Goal: Task Accomplishment & Management: Manage account settings

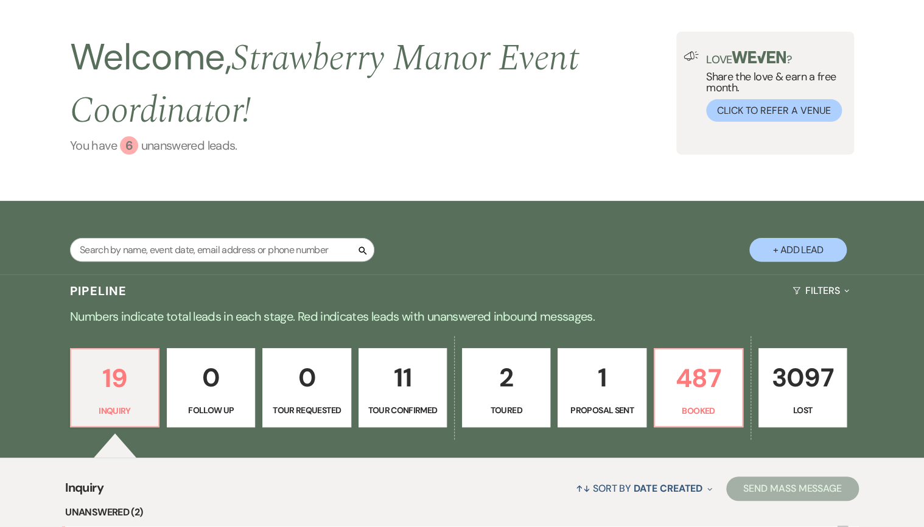
scroll to position [49, 0]
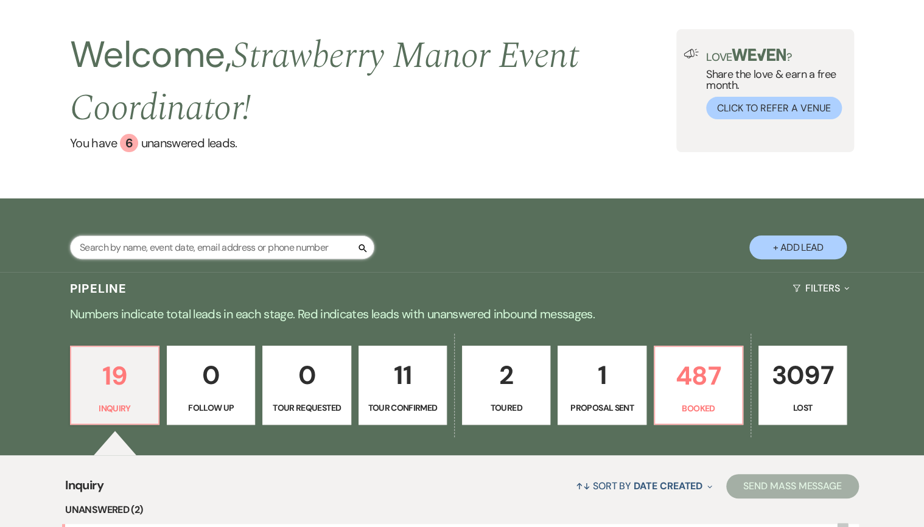
click at [183, 254] on input "text" at bounding box center [222, 248] width 304 height 24
type input "adr"
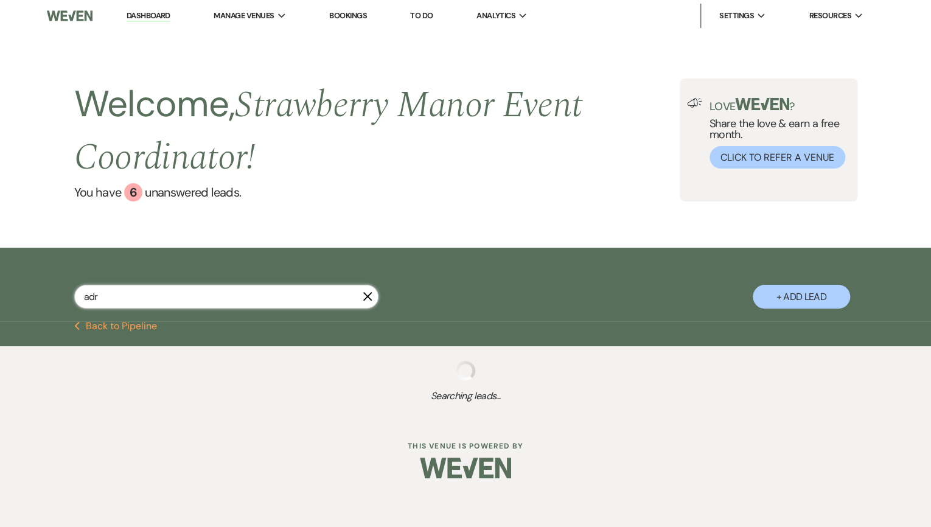
select select "8"
select select "4"
select select "6"
select select "8"
select select "5"
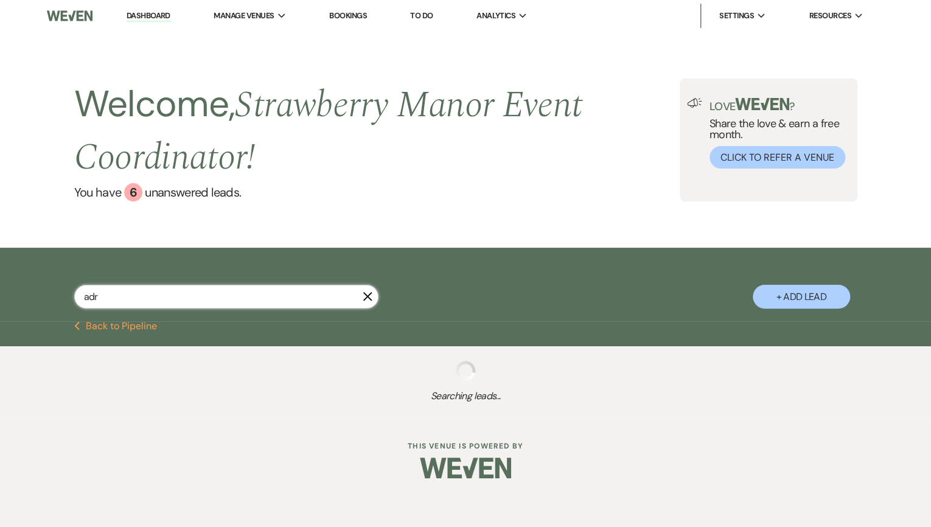
select select "8"
select select "5"
select select "8"
select select "5"
select select "8"
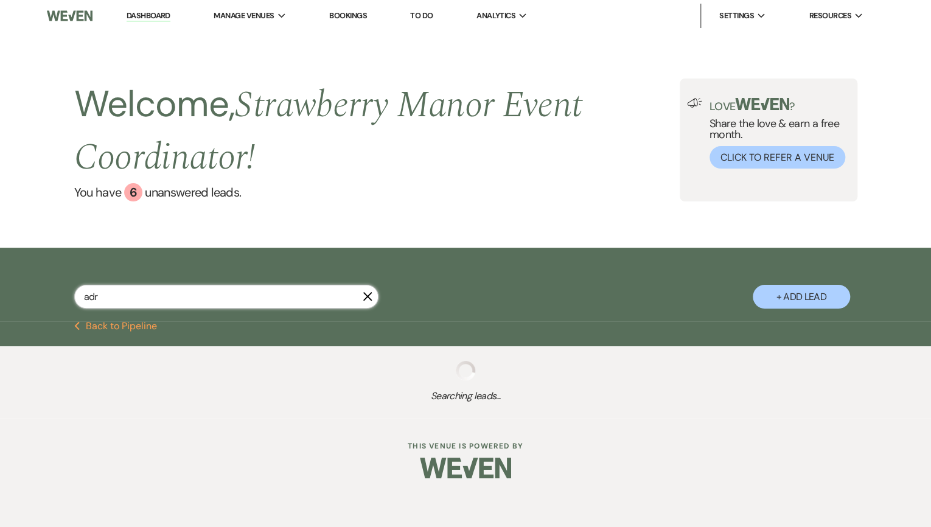
select select "5"
select select "8"
select select "5"
select select "8"
select select "5"
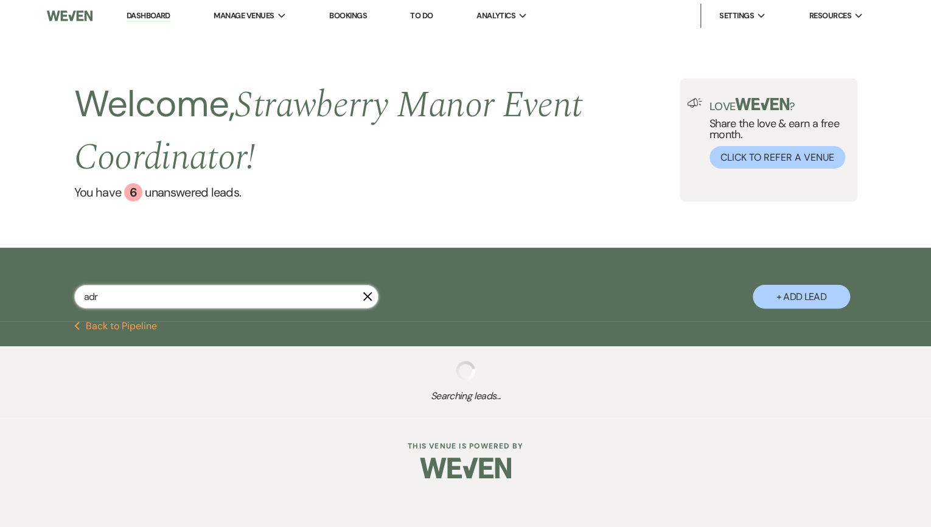
select select "8"
select select "5"
select select "8"
select select "5"
select select "8"
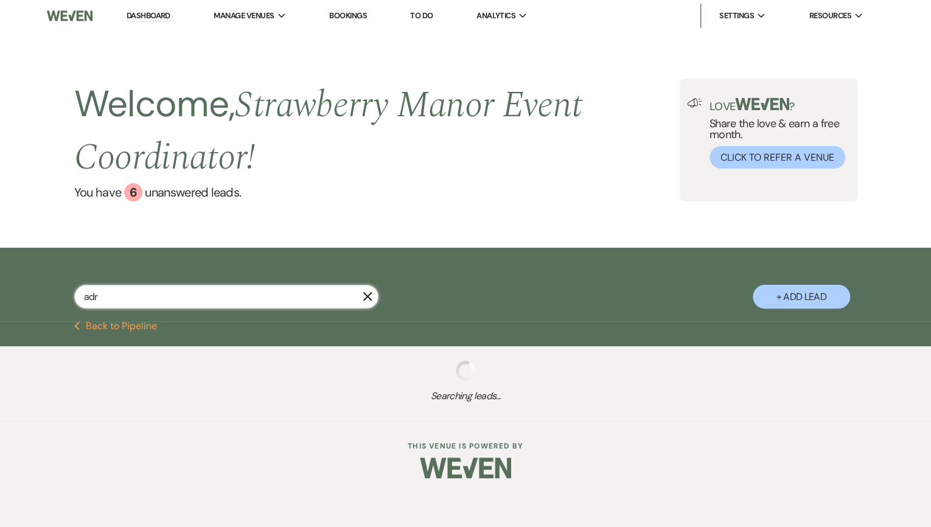
select select "8"
select select "5"
select select "8"
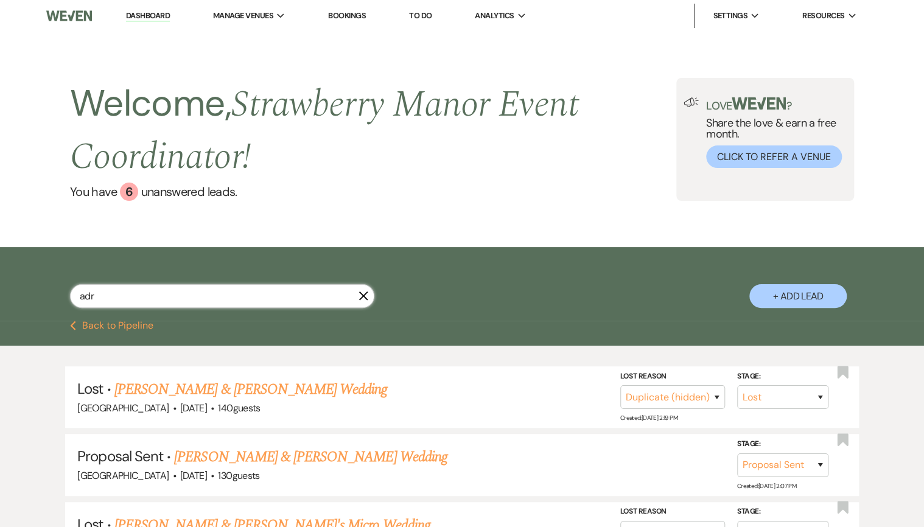
type input "adri"
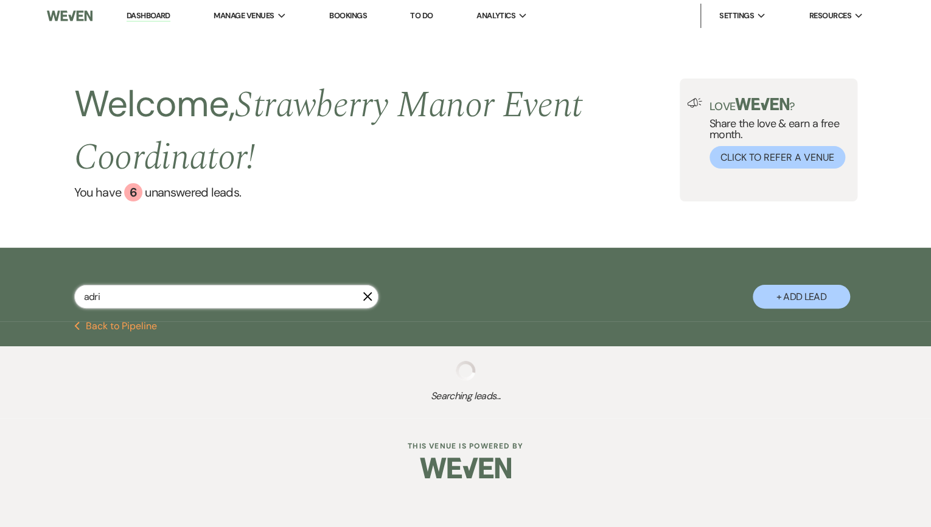
select select "8"
select select "4"
select select "6"
select select "8"
select select "5"
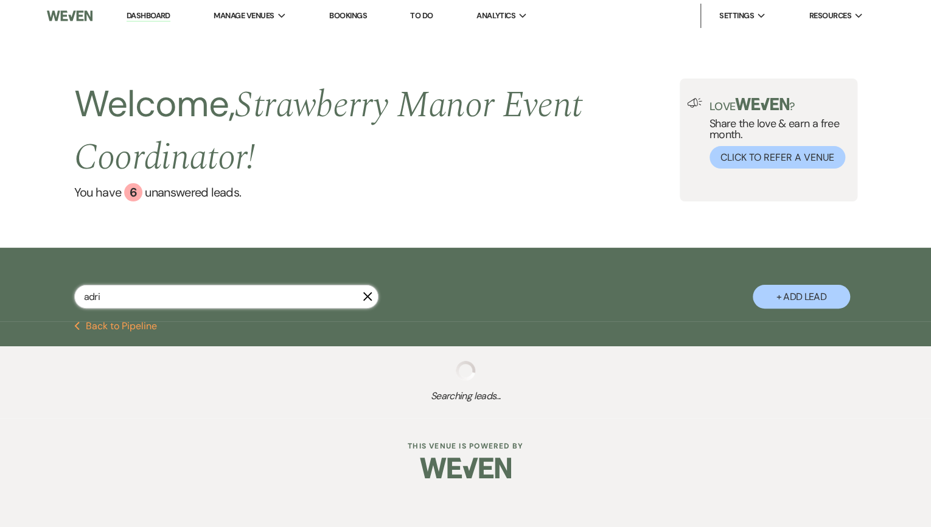
select select "8"
select select "5"
select select "8"
select select "5"
select select "8"
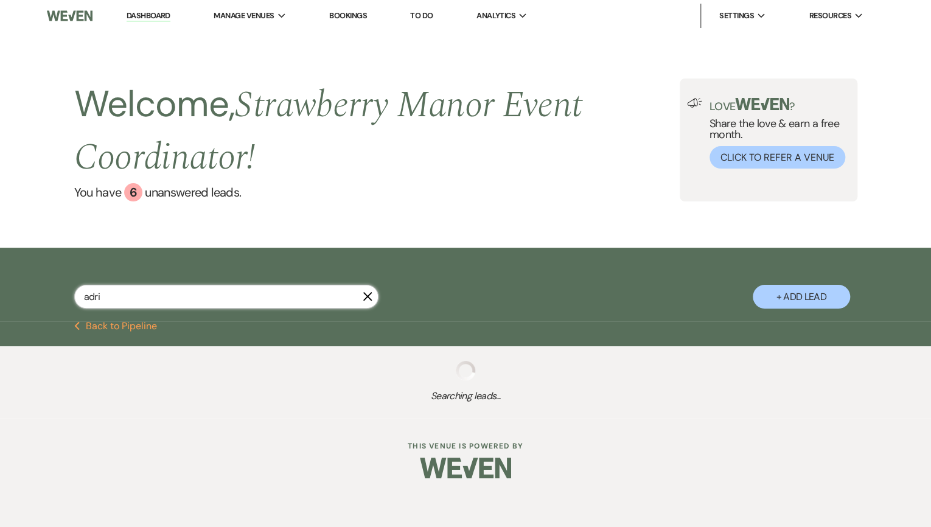
select select "8"
select select "5"
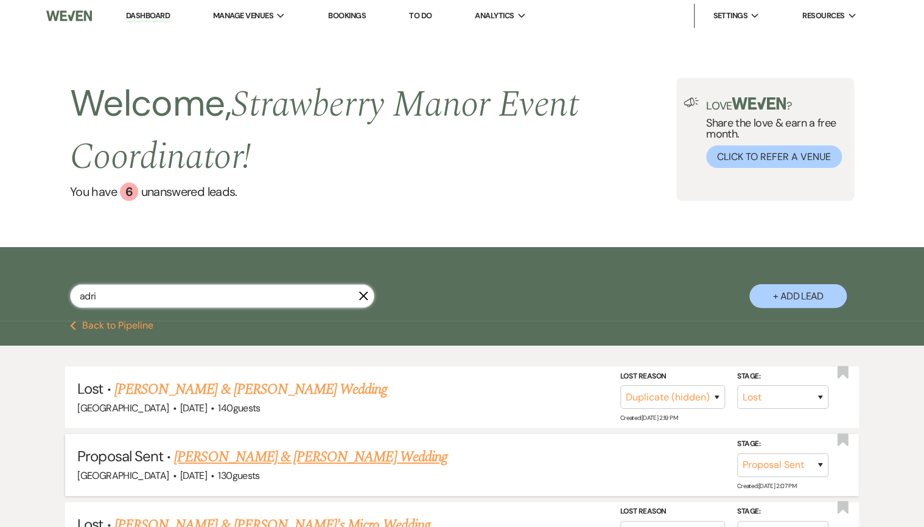
type input "adri"
click at [254, 460] on link "[PERSON_NAME] & [PERSON_NAME] Wedding" at bounding box center [310, 457] width 273 height 22
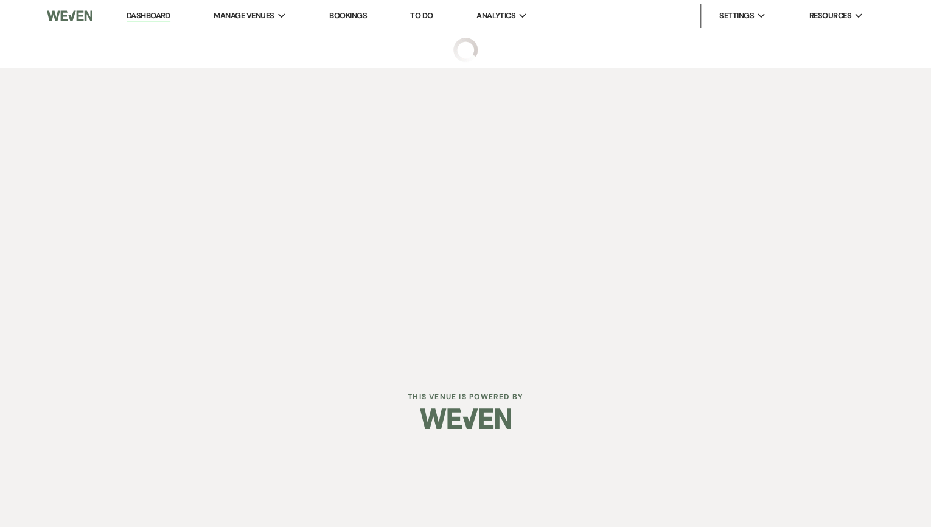
select select "6"
select select "12"
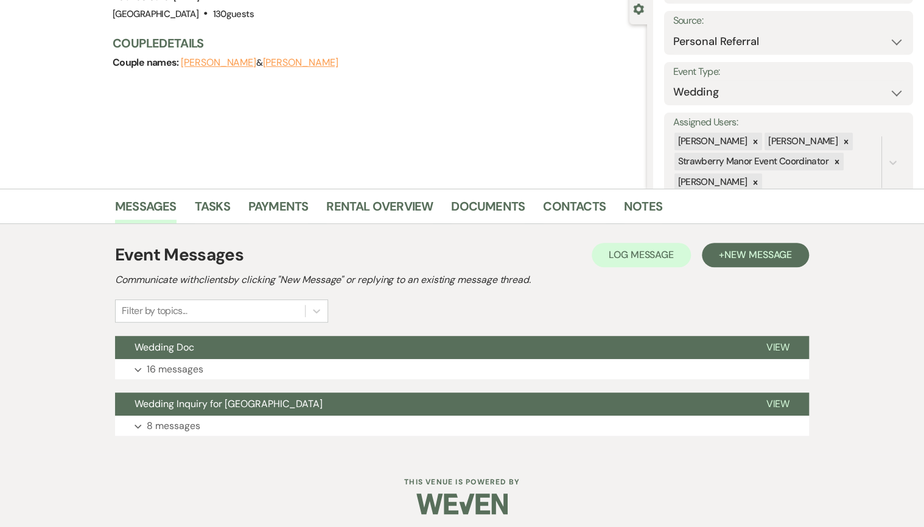
scroll to position [122, 0]
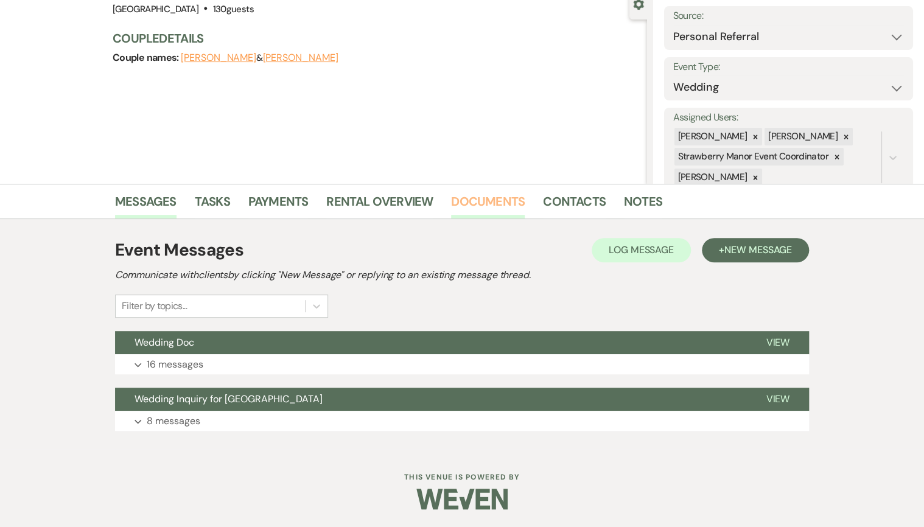
click at [463, 212] on link "Documents" at bounding box center [488, 205] width 74 height 27
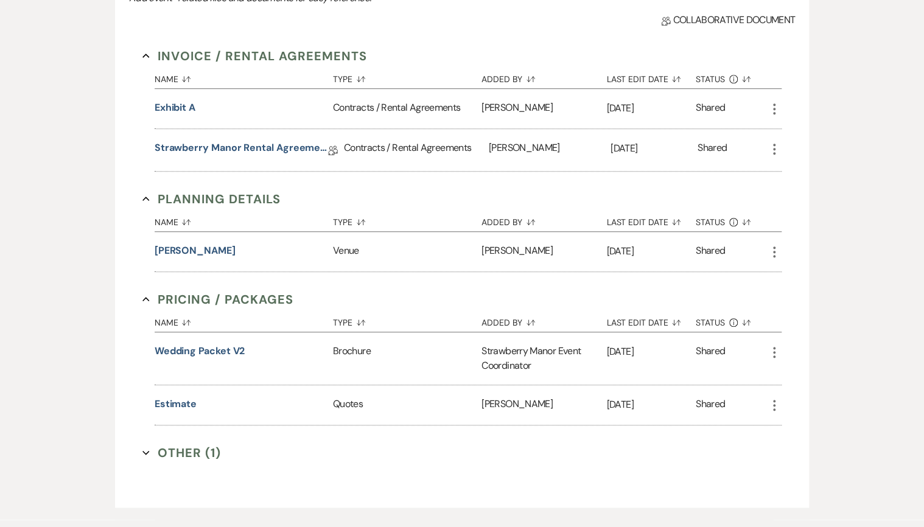
scroll to position [414, 0]
click at [232, 146] on link "Strawberry Manor Rental Agreement - Wedding" at bounding box center [241, 150] width 173 height 19
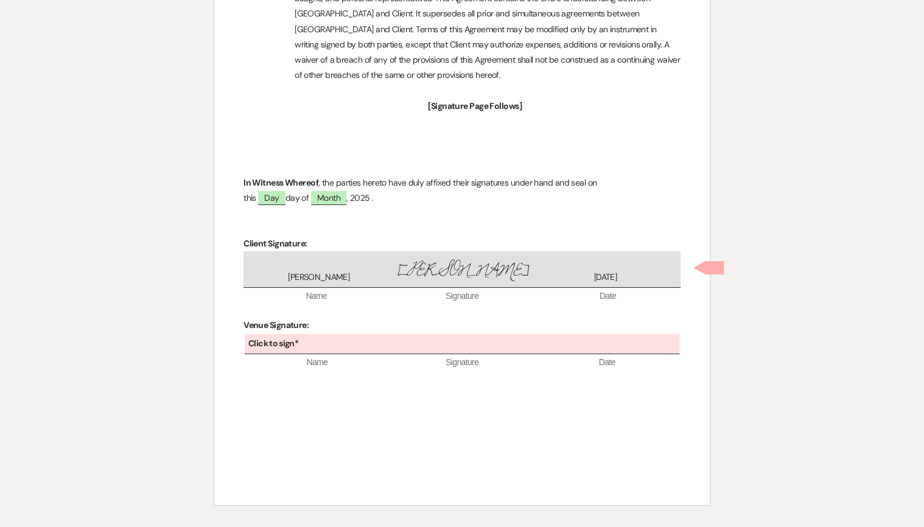
scroll to position [4308, 0]
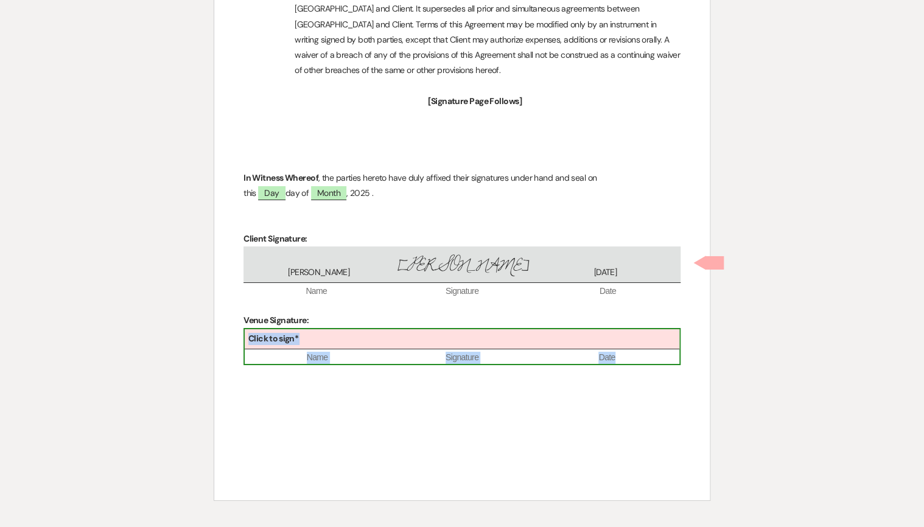
click at [418, 329] on div "Click to sign*" at bounding box center [462, 339] width 435 height 20
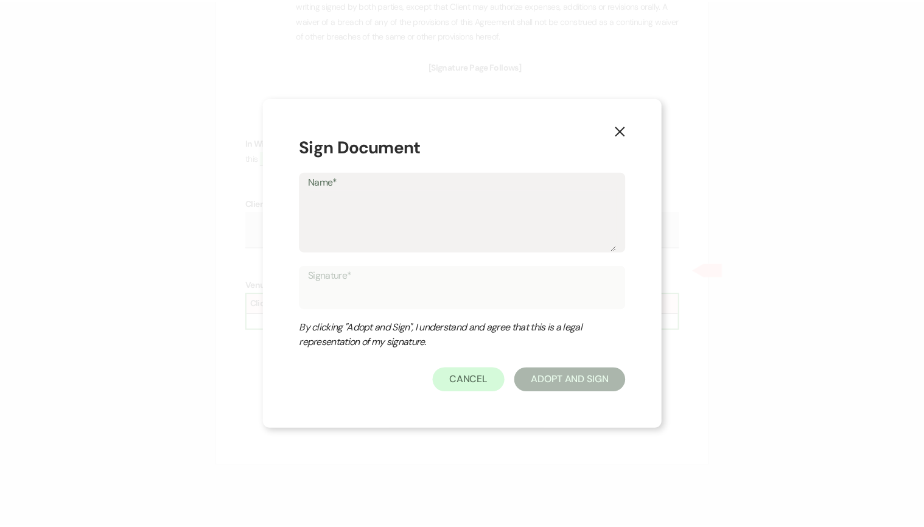
scroll to position [4345, 0]
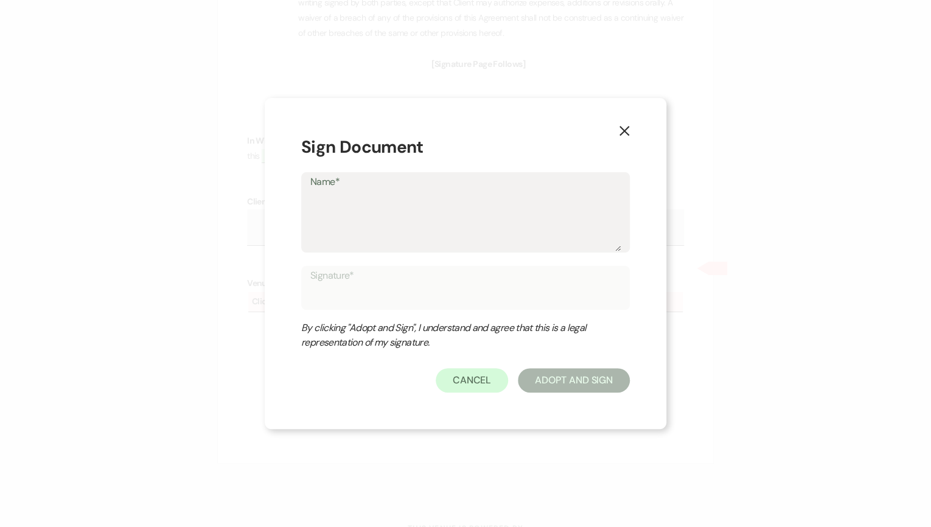
drag, startPoint x: 418, startPoint y: 302, endPoint x: 363, endPoint y: 214, distance: 104.2
click at [363, 214] on textarea "Name*" at bounding box center [465, 220] width 310 height 61
type textarea "B"
type input "B"
type textarea "Br"
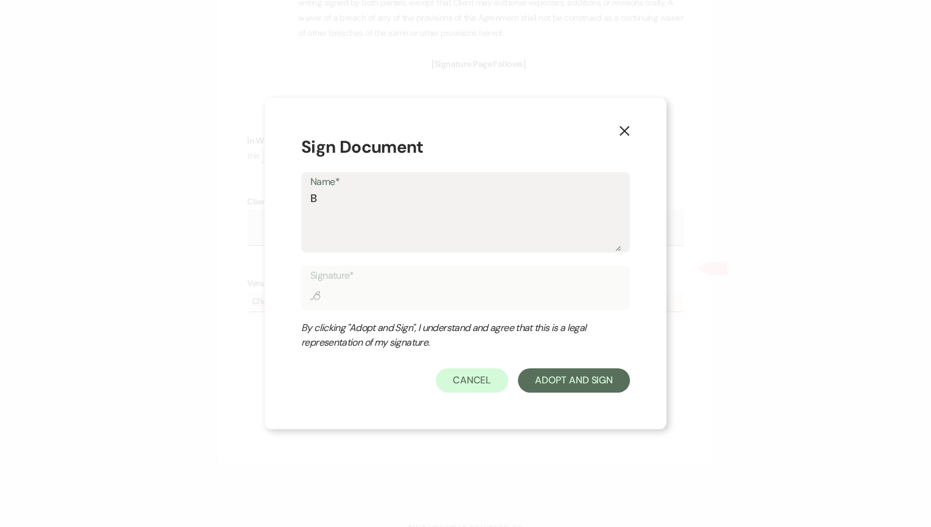
type input "Br"
type textarea "Bri"
type input "Bri"
type textarea "Brit"
type input "Brit"
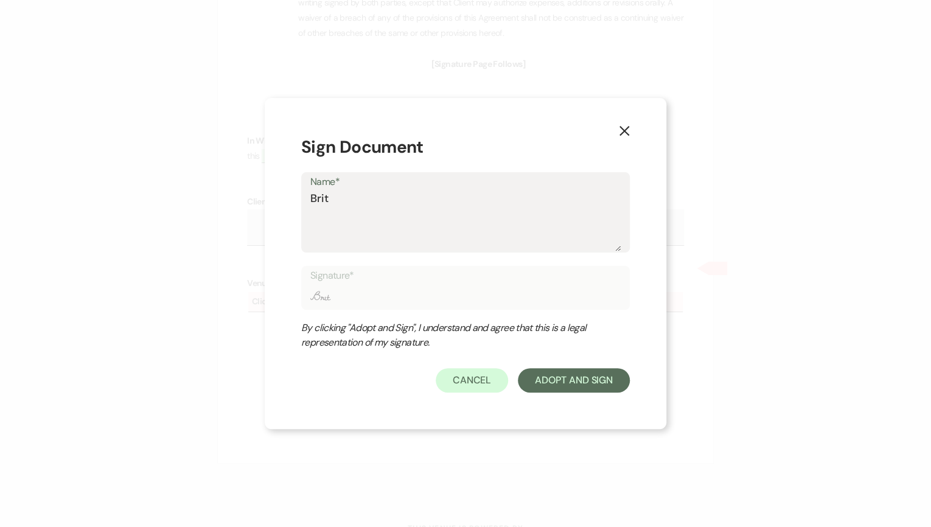
type textarea "[PERSON_NAME]"
type input "[PERSON_NAME]"
type textarea "Britta"
type input "Britta"
type textarea "Brittan"
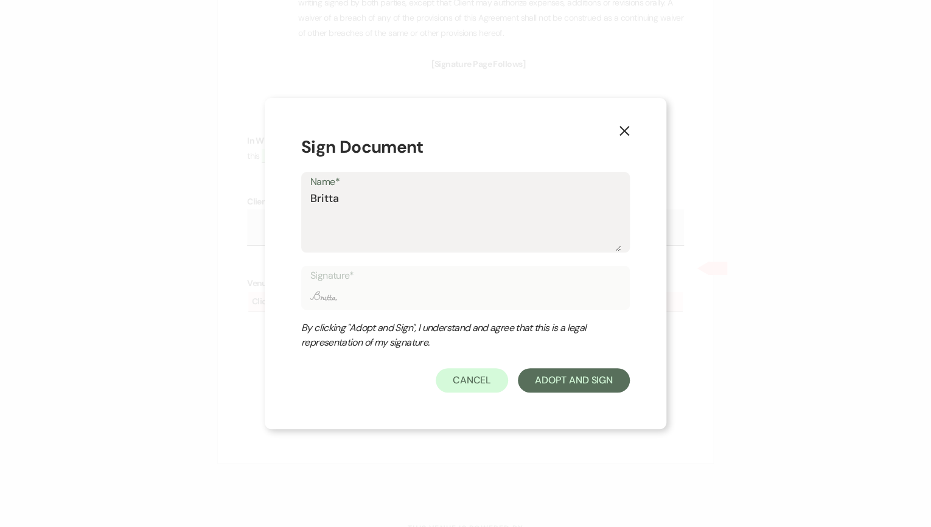
type input "Brittan"
type textarea "Brittan"
type input "Brittan"
type textarea "Brittan"
type input "Brittan"
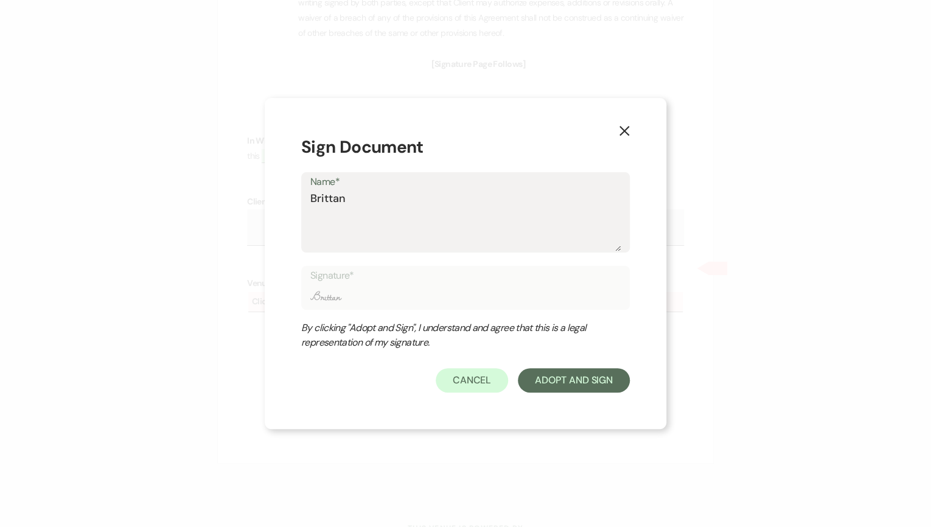
type textarea "[PERSON_NAME]"
type input "[PERSON_NAME]"
type textarea "[PERSON_NAME]"
type input "[PERSON_NAME]"
type textarea "[PERSON_NAME]"
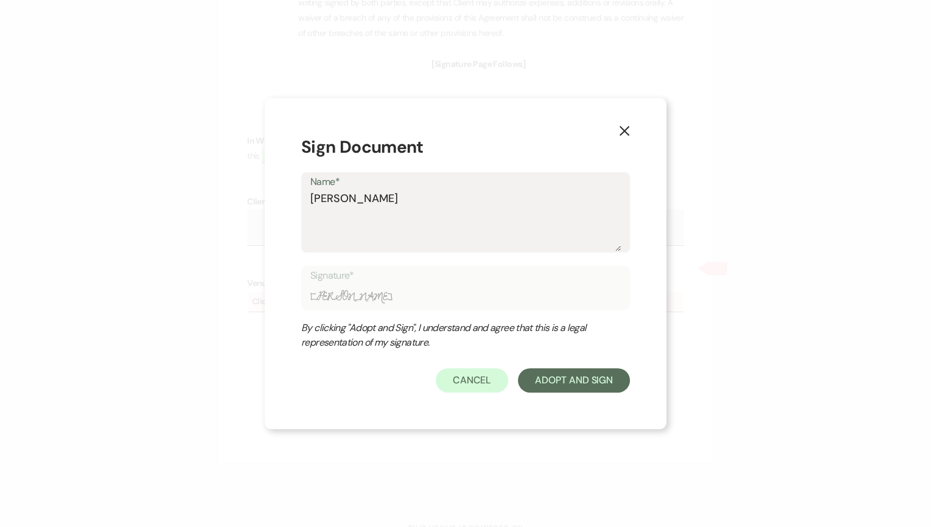
type input "[PERSON_NAME]"
type textarea "[PERSON_NAME]"
type input "[PERSON_NAME]"
type textarea "[PERSON_NAME] How"
type input "[PERSON_NAME] How"
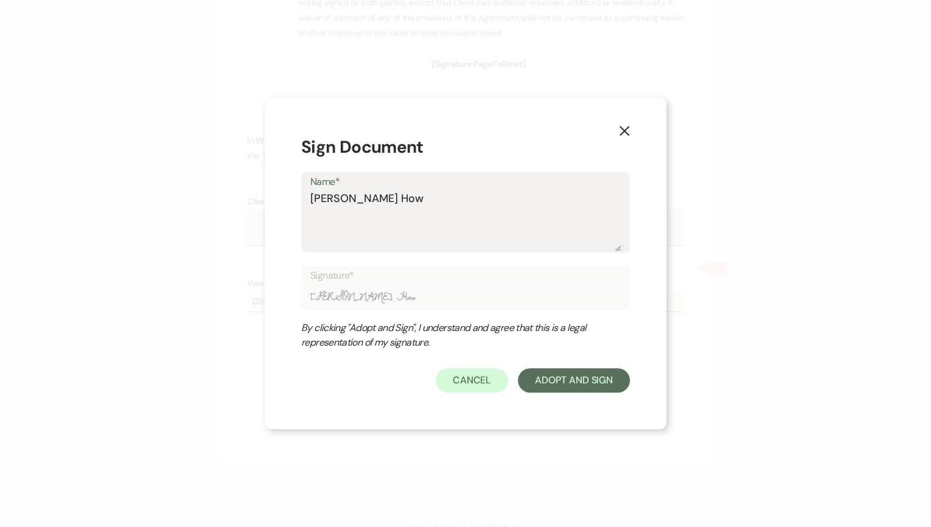
type textarea "[PERSON_NAME]"
type input "[PERSON_NAME]"
type textarea "[PERSON_NAME]"
type input "[PERSON_NAME]"
type textarea "[PERSON_NAME]"
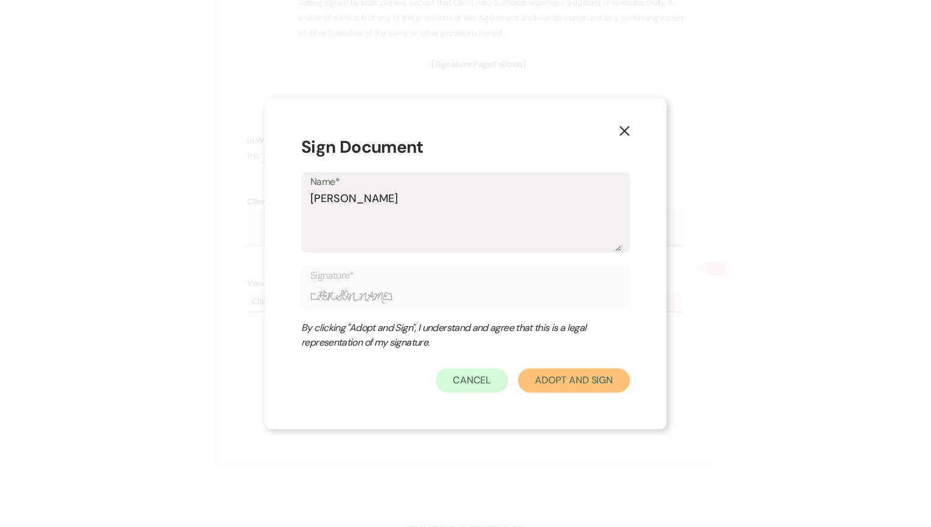
click at [554, 372] on button "Adopt And Sign" at bounding box center [574, 380] width 112 height 24
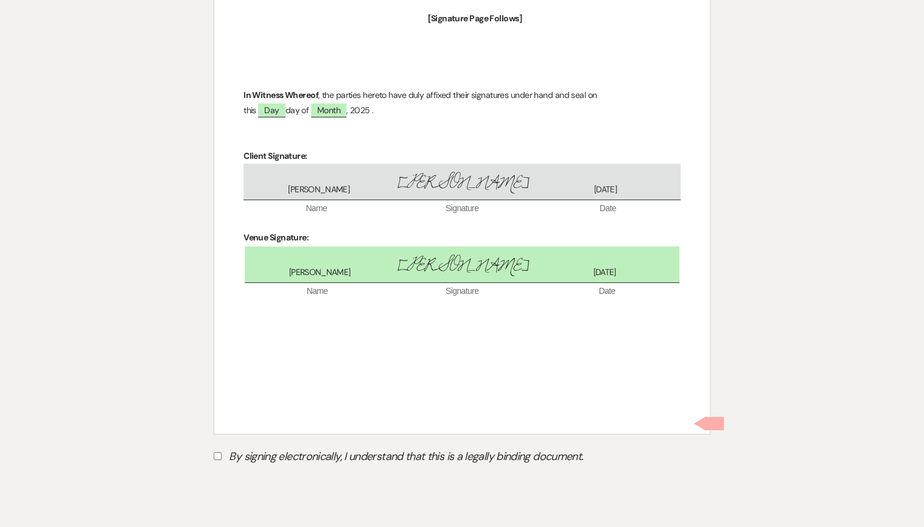
scroll to position [4419, 0]
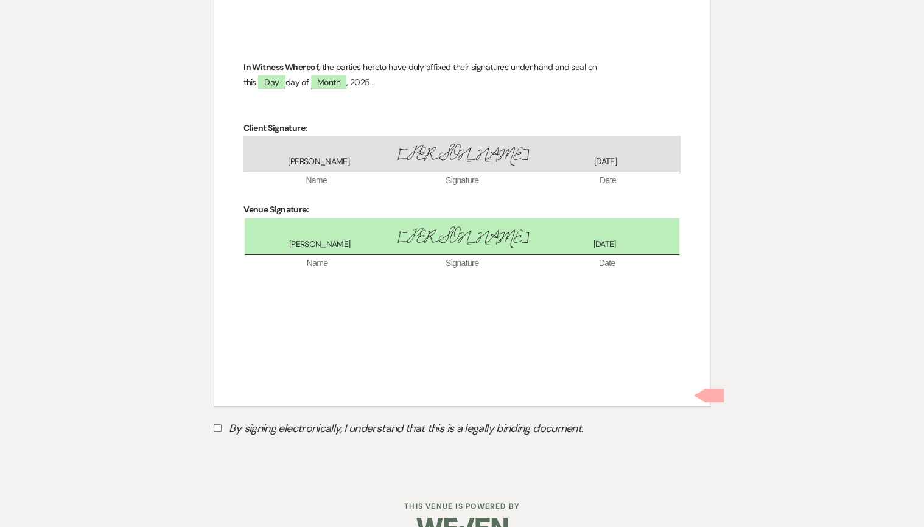
click at [219, 424] on input "By signing electronically, I understand that this is a legally binding document." at bounding box center [218, 428] width 8 height 8
checkbox input "true"
click at [278, 448] on button "Submit" at bounding box center [256, 459] width 85 height 22
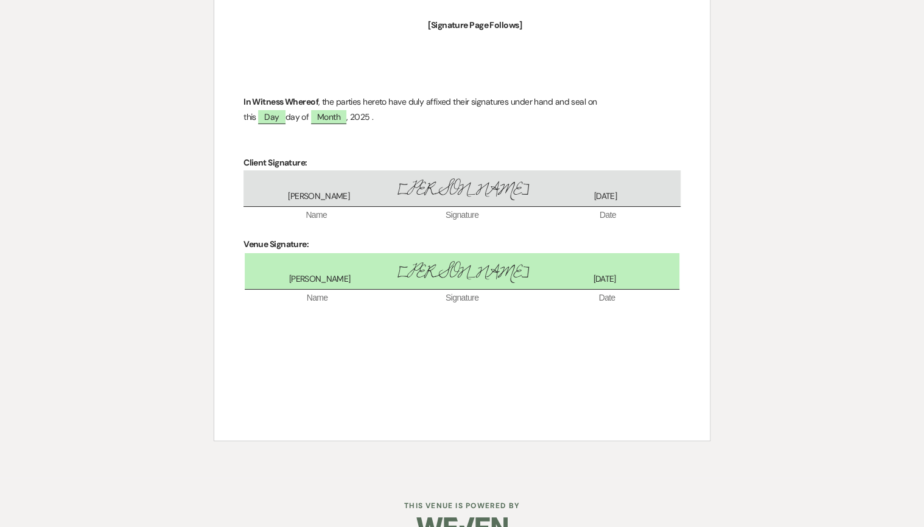
scroll to position [4336, 0]
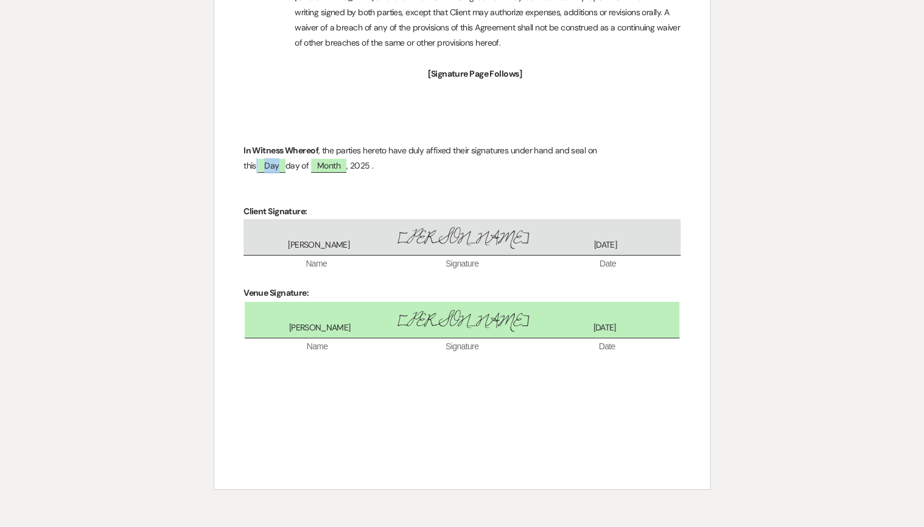
click at [263, 159] on span "Day" at bounding box center [271, 166] width 27 height 14
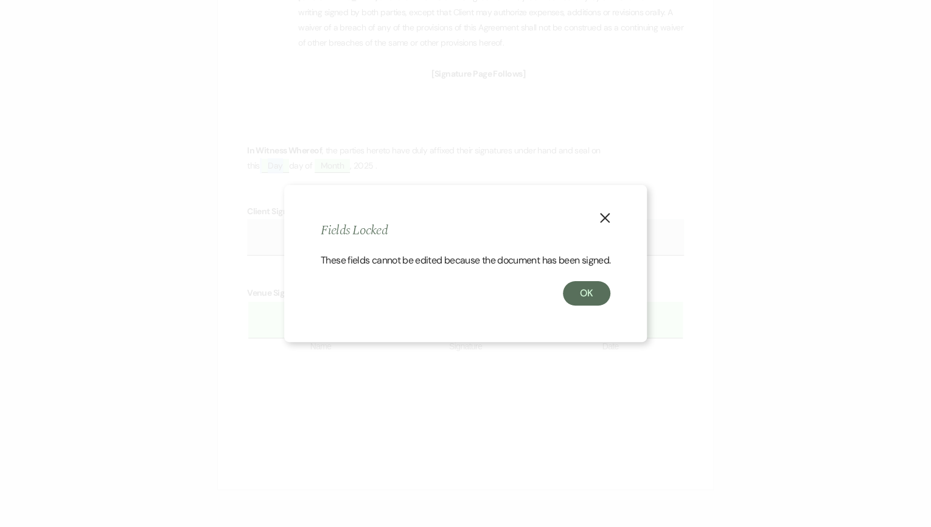
click at [609, 214] on use "button" at bounding box center [605, 218] width 10 height 10
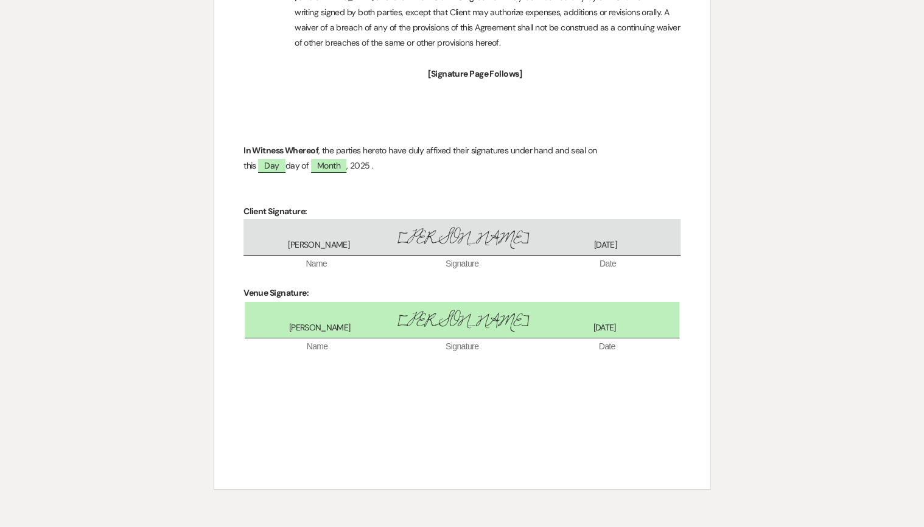
click at [672, 127] on p at bounding box center [461, 134] width 437 height 15
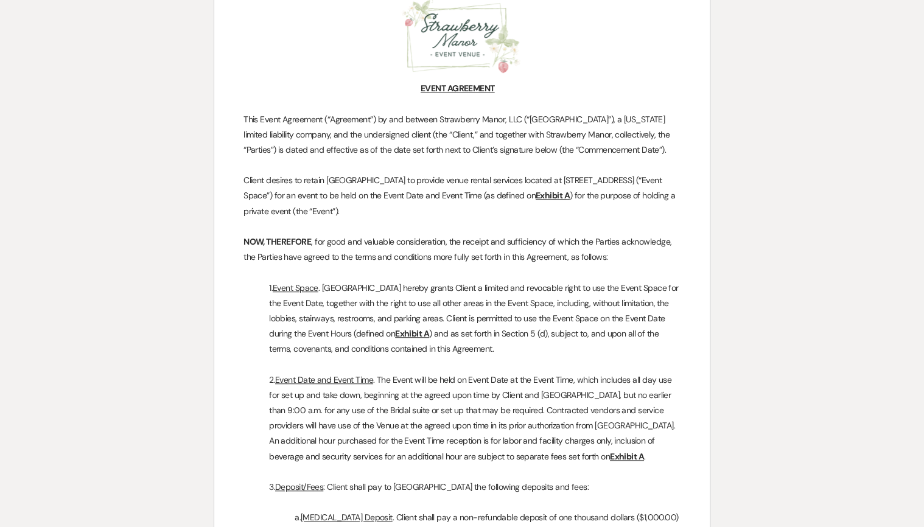
scroll to position [0, 0]
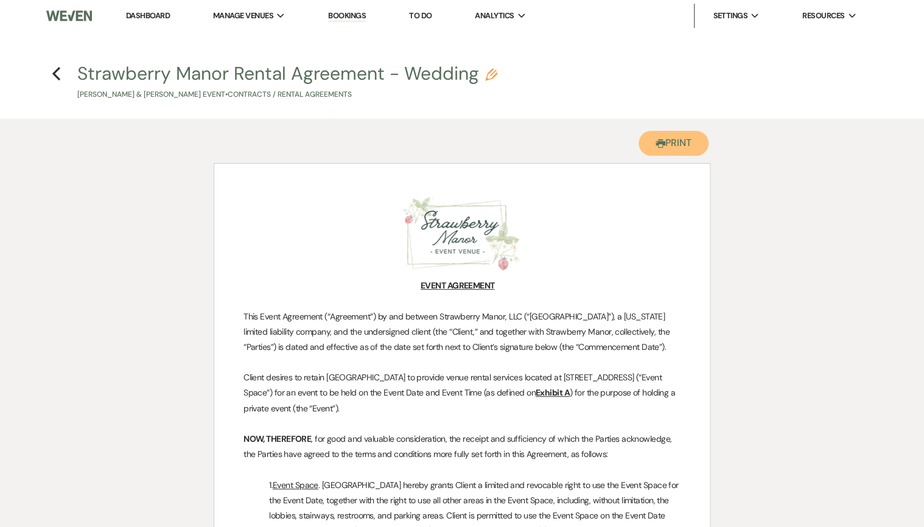
click at [668, 148] on button "Printer Print" at bounding box center [673, 143] width 70 height 25
click at [55, 73] on icon "Previous" at bounding box center [56, 73] width 9 height 15
select select "6"
select select "12"
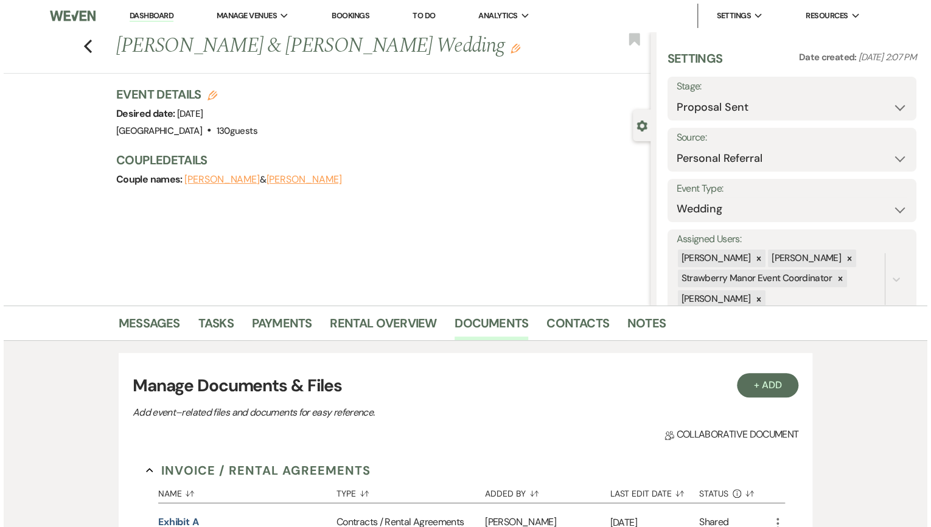
scroll to position [414, 0]
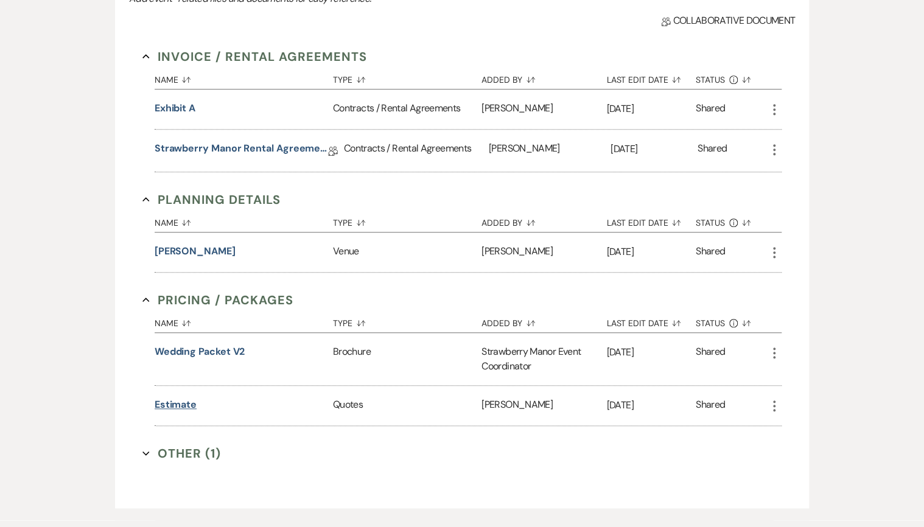
click at [174, 405] on button "Estimate" at bounding box center [176, 404] width 42 height 15
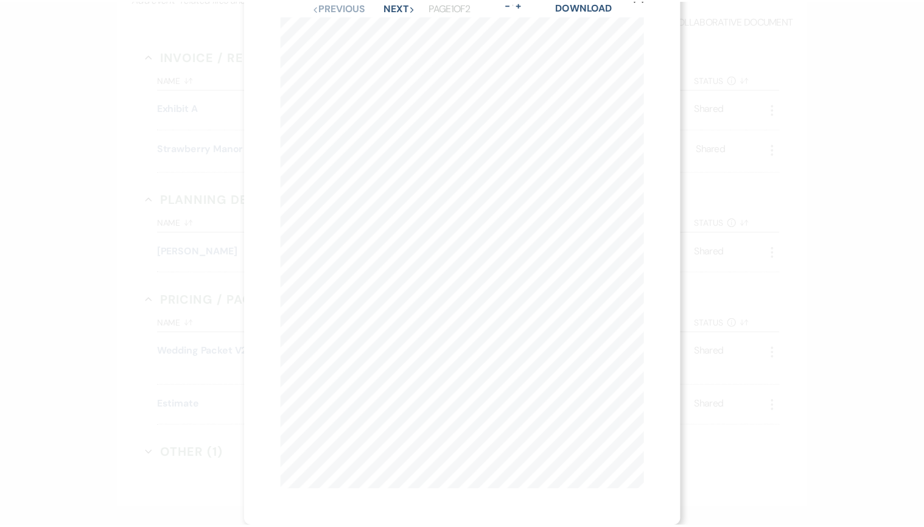
scroll to position [0, 0]
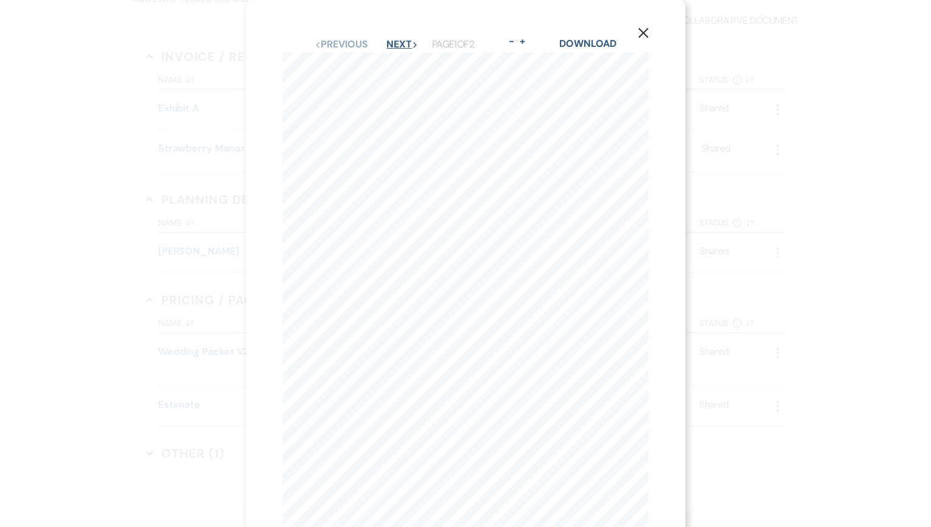
click at [403, 48] on button "Next Next" at bounding box center [402, 45] width 32 height 10
click at [642, 34] on use "button" at bounding box center [643, 33] width 10 height 10
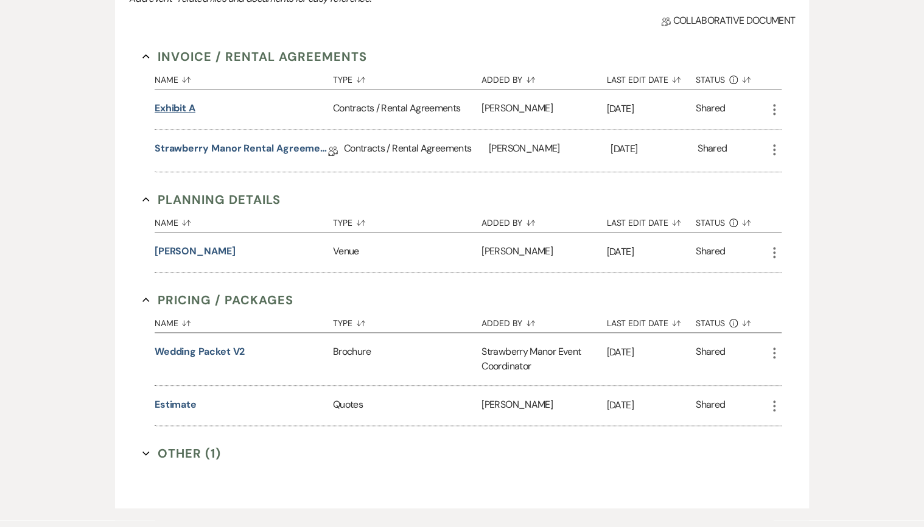
click at [158, 107] on button "Exhibit A" at bounding box center [175, 108] width 41 height 15
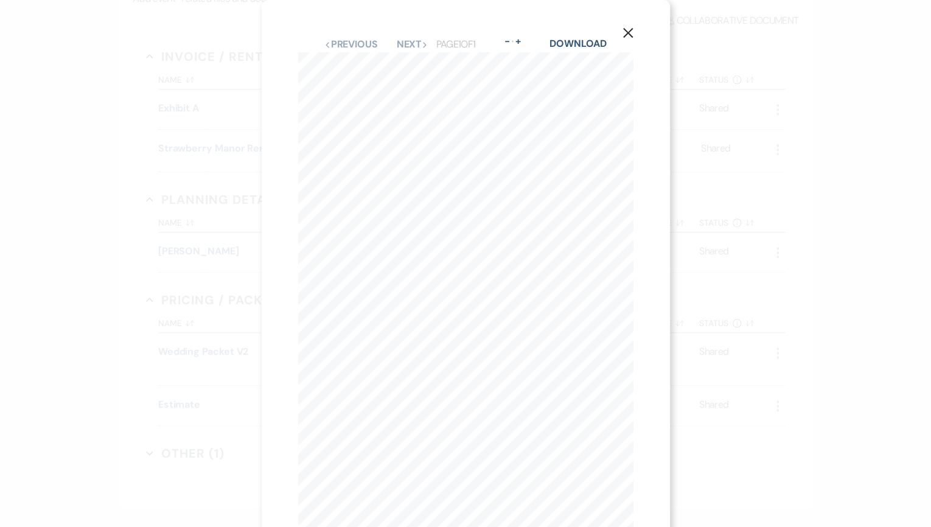
click at [623, 38] on icon "X" at bounding box center [628, 32] width 11 height 11
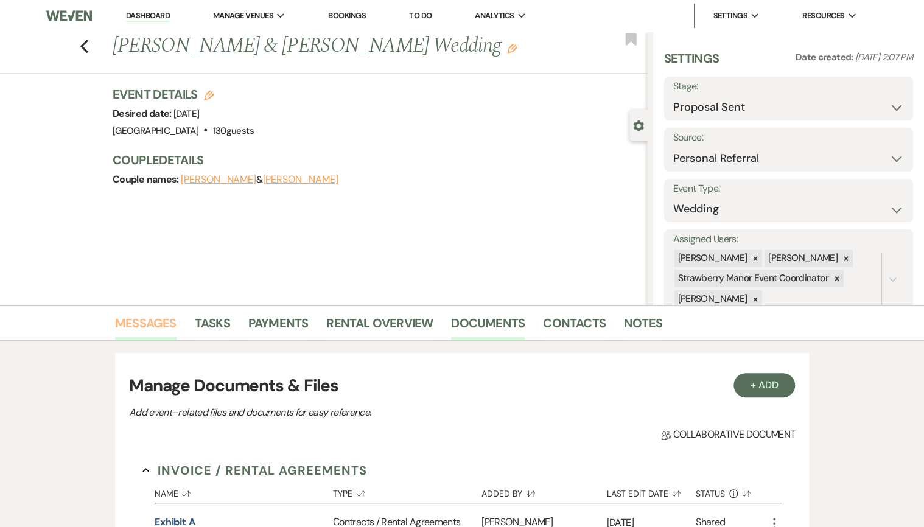
click at [144, 321] on link "Messages" at bounding box center [145, 326] width 61 height 27
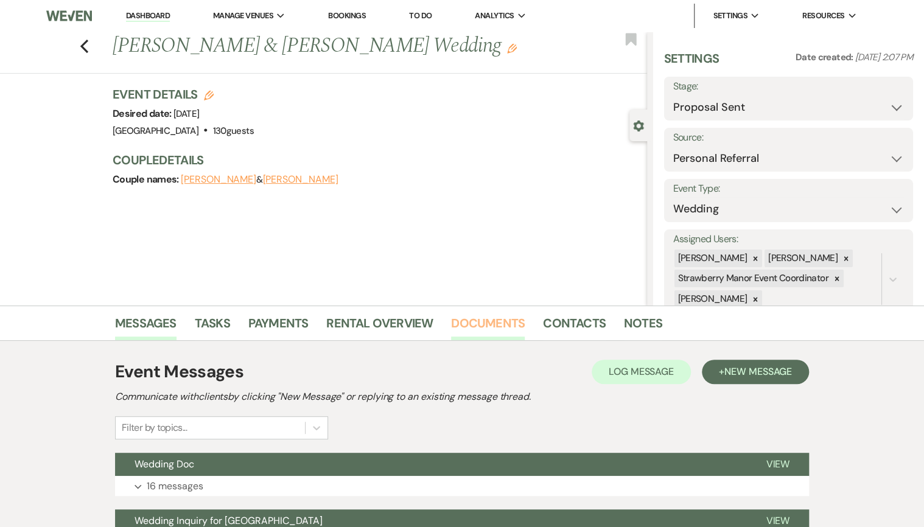
click at [487, 318] on link "Documents" at bounding box center [488, 326] width 74 height 27
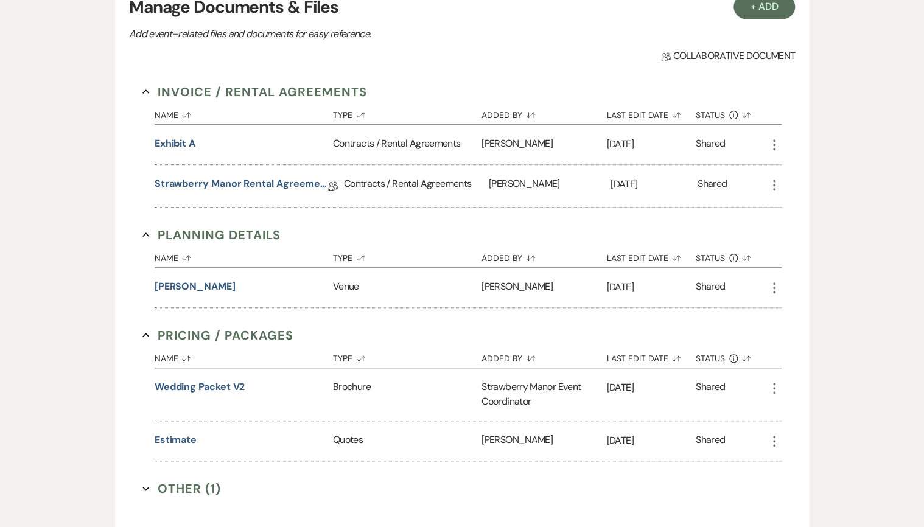
scroll to position [438, 0]
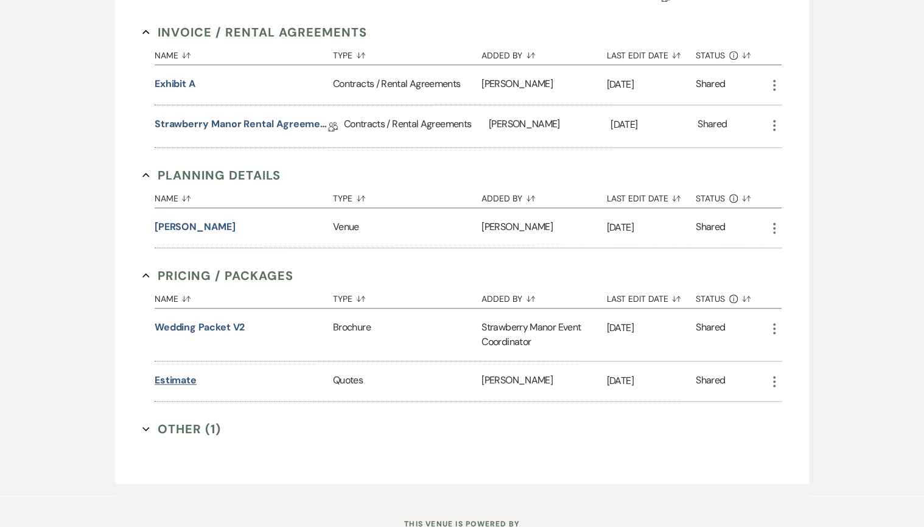
click at [181, 377] on button "Estimate" at bounding box center [176, 380] width 42 height 15
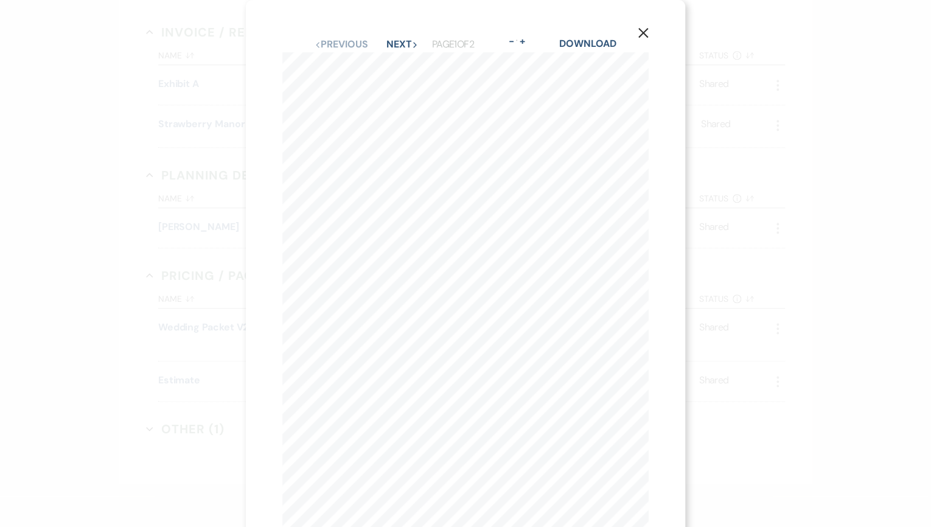
click at [645, 33] on icon "X" at bounding box center [643, 32] width 11 height 11
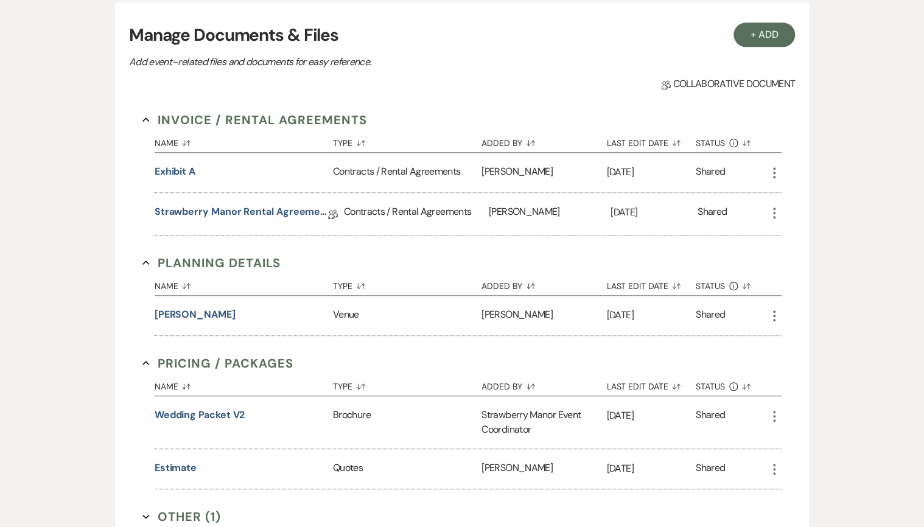
scroll to position [195, 0]
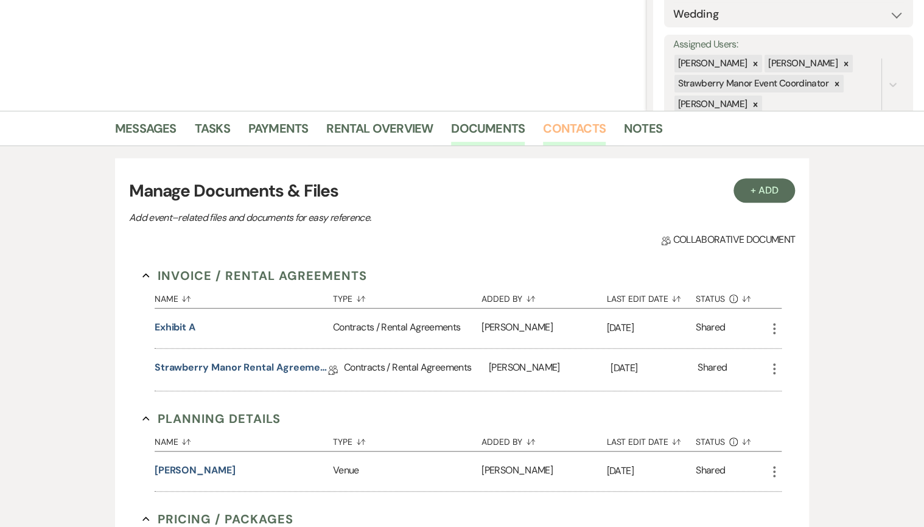
click at [560, 131] on link "Contacts" at bounding box center [574, 132] width 63 height 27
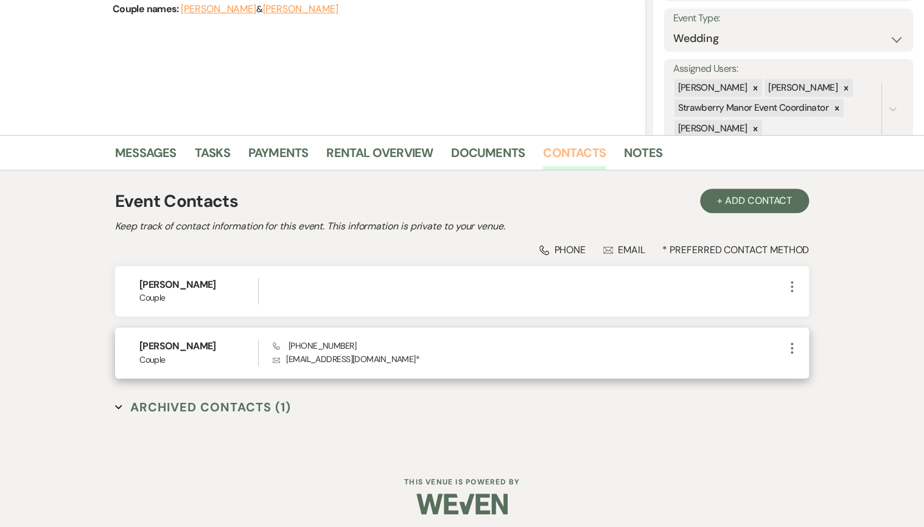
scroll to position [175, 0]
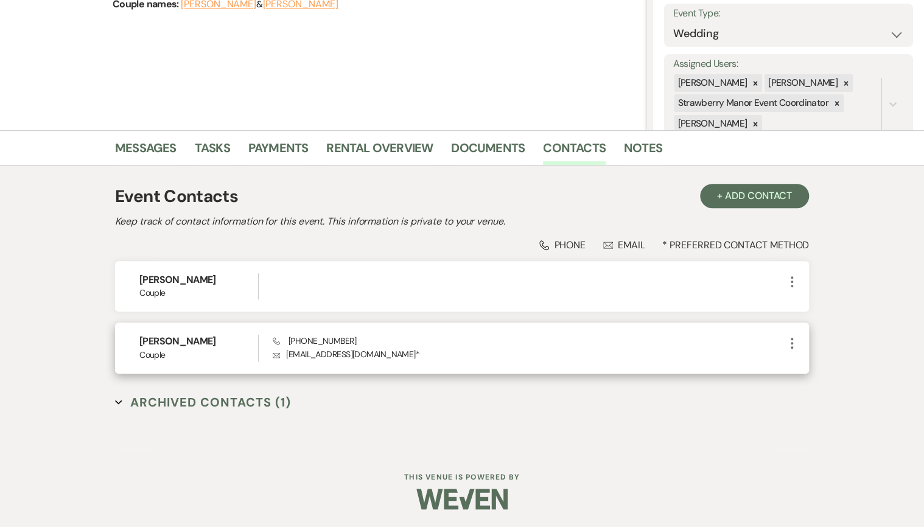
drag, startPoint x: 286, startPoint y: 355, endPoint x: 404, endPoint y: 357, distance: 118.1
click at [404, 357] on p "Envelope [EMAIL_ADDRESS][DOMAIN_NAME] *" at bounding box center [529, 354] width 512 height 13
copy p "[EMAIL_ADDRESS][DOMAIN_NAME]"
drag, startPoint x: 346, startPoint y: 340, endPoint x: 289, endPoint y: 343, distance: 56.7
click at [289, 343] on div "Phone [PHONE_NUMBER] Envelope [EMAIL_ADDRESS][DOMAIN_NAME] *" at bounding box center [529, 348] width 512 height 26
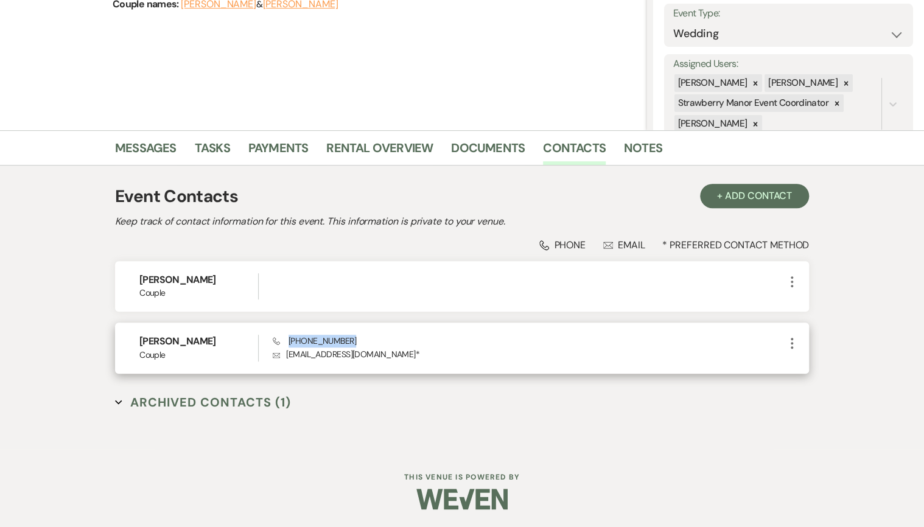
copy span "[PHONE_NUMBER]"
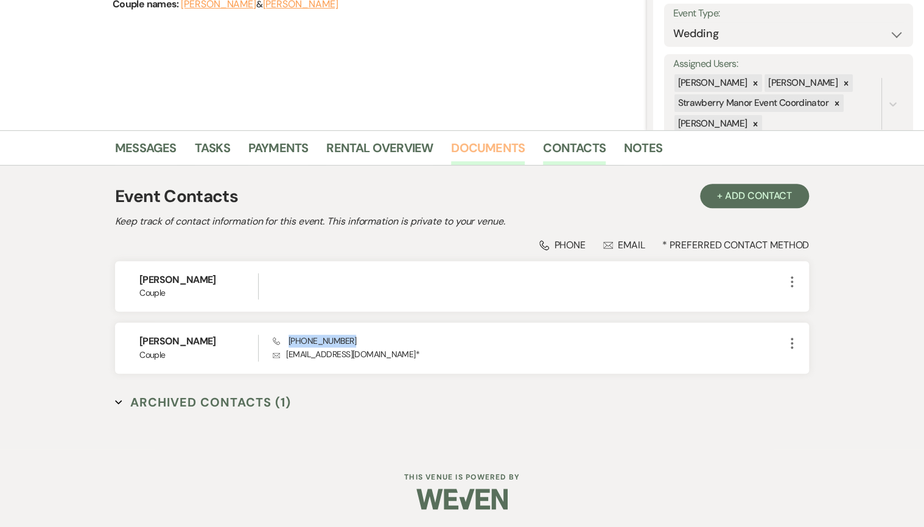
click at [480, 144] on link "Documents" at bounding box center [488, 151] width 74 height 27
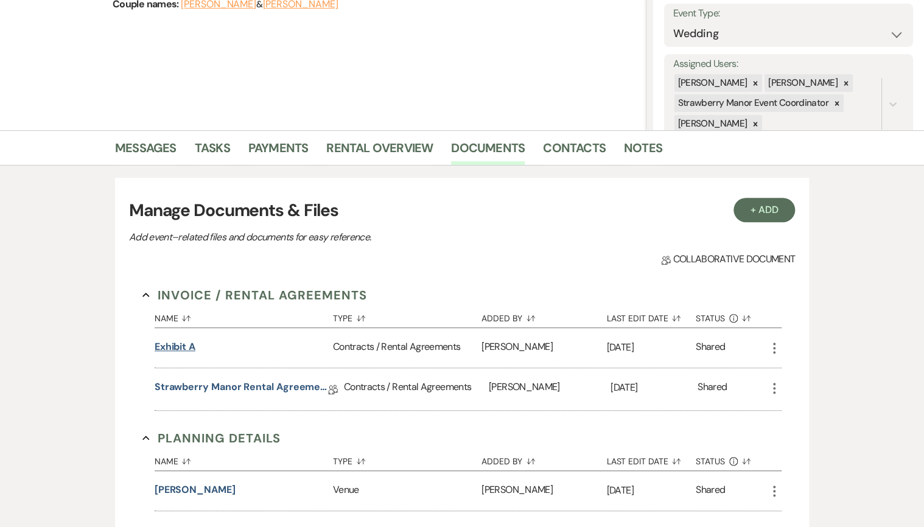
click at [190, 348] on button "Exhibit A" at bounding box center [175, 347] width 41 height 15
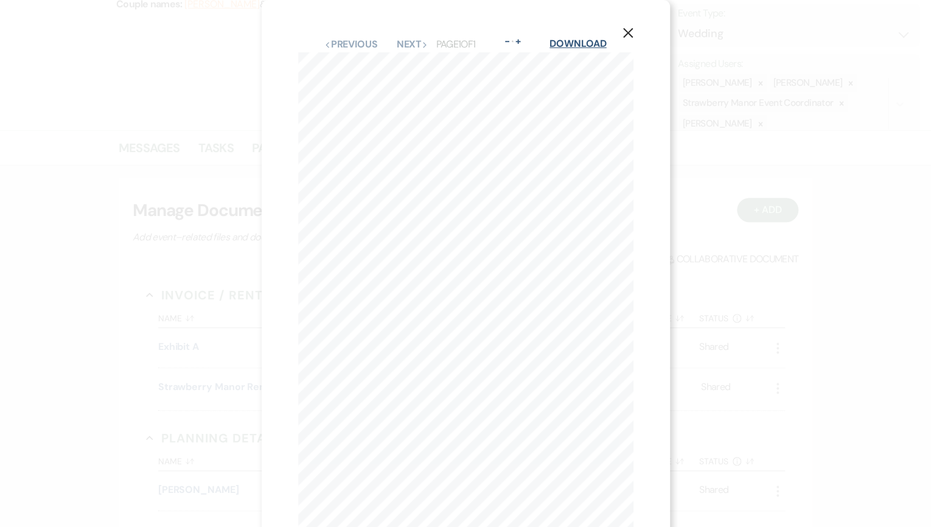
click at [565, 44] on link "Download" at bounding box center [578, 43] width 57 height 13
click at [628, 32] on use "button" at bounding box center [628, 33] width 10 height 10
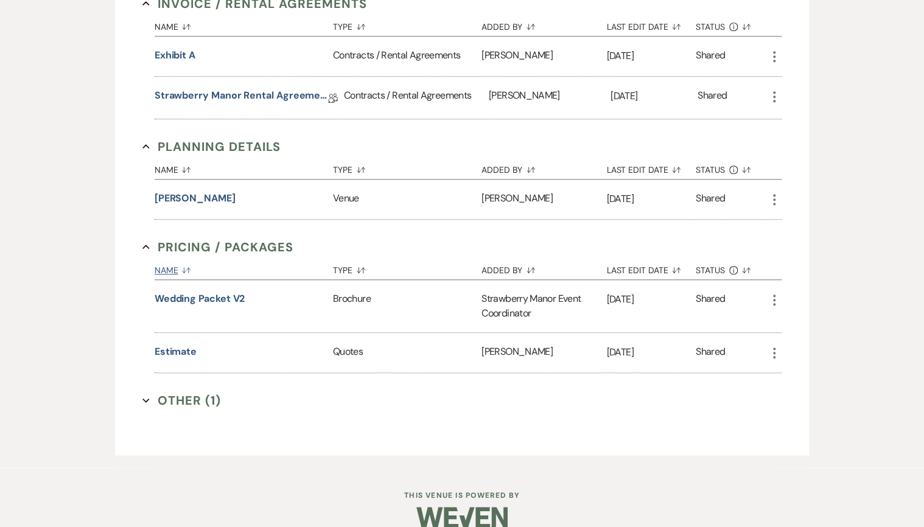
scroll to position [467, 0]
click at [192, 352] on button "Estimate" at bounding box center [176, 351] width 42 height 15
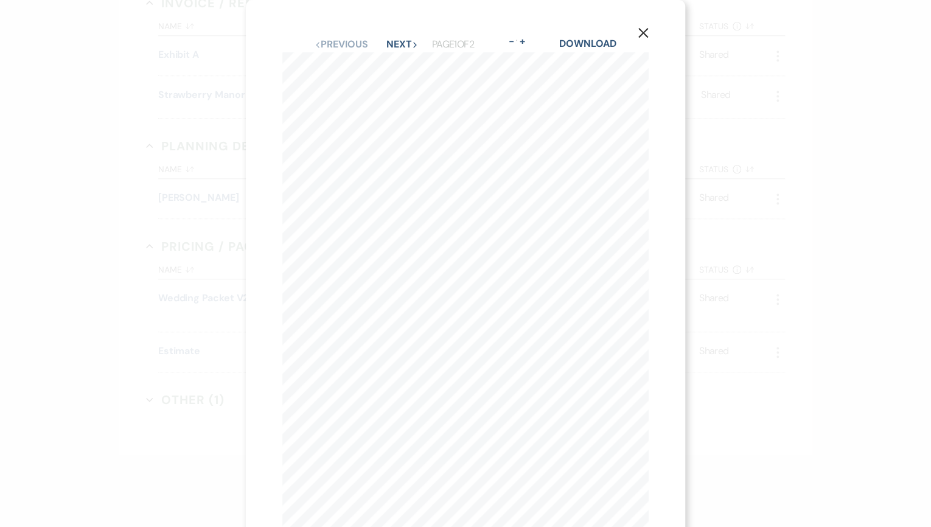
click at [644, 37] on icon "X" at bounding box center [643, 32] width 11 height 11
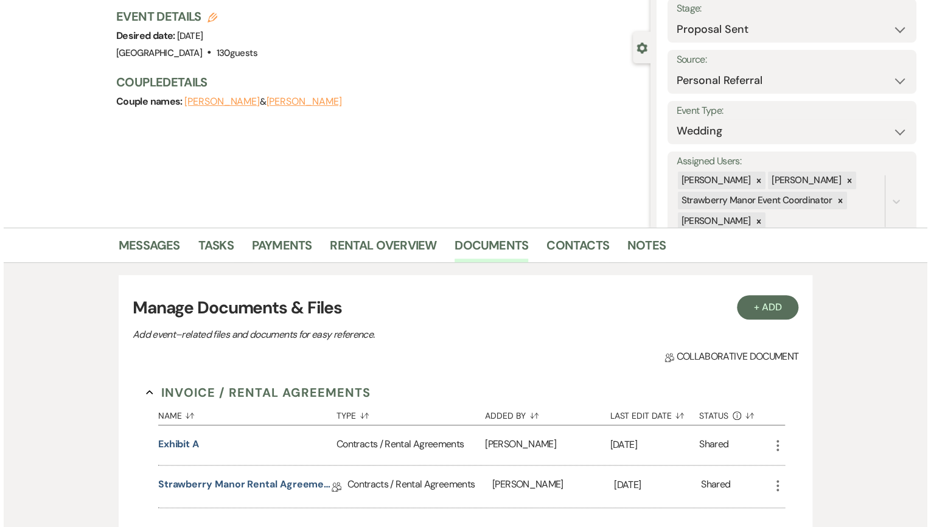
scroll to position [0, 0]
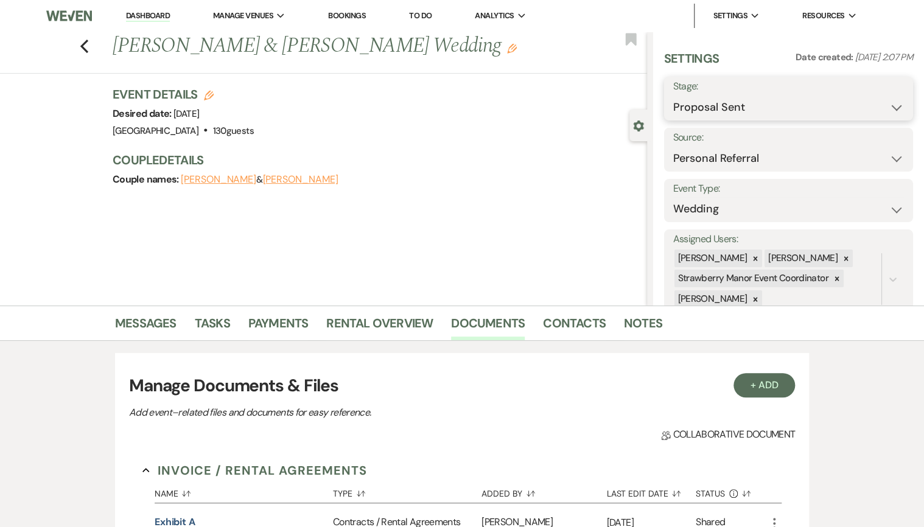
click at [767, 109] on select "Inquiry Follow Up Tour Requested Tour Confirmed Toured Proposal Sent Booked Lost" at bounding box center [788, 108] width 231 height 24
select select "7"
click at [673, 96] on select "Inquiry Follow Up Tour Requested Tour Confirmed Toured Proposal Sent Booked Lost" at bounding box center [788, 108] width 231 height 24
click at [879, 95] on button "Save" at bounding box center [887, 98] width 52 height 24
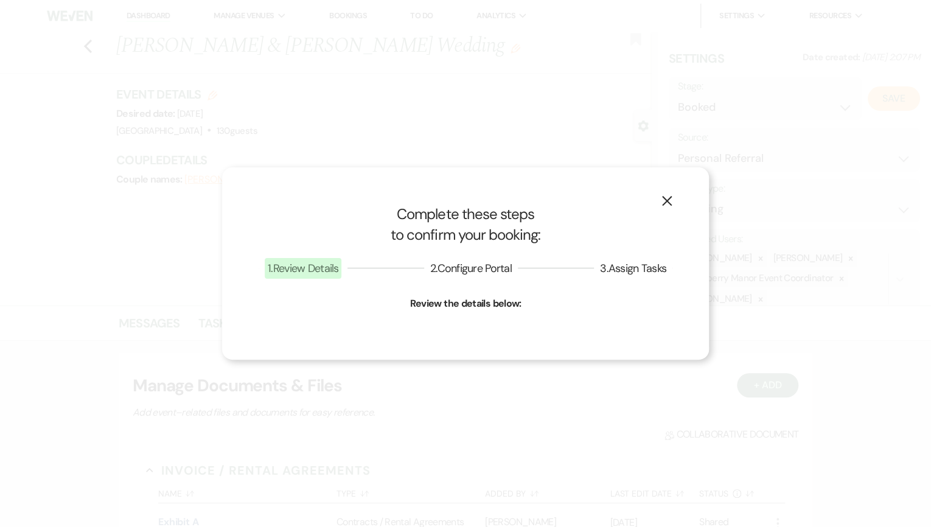
select select "1"
select select "597"
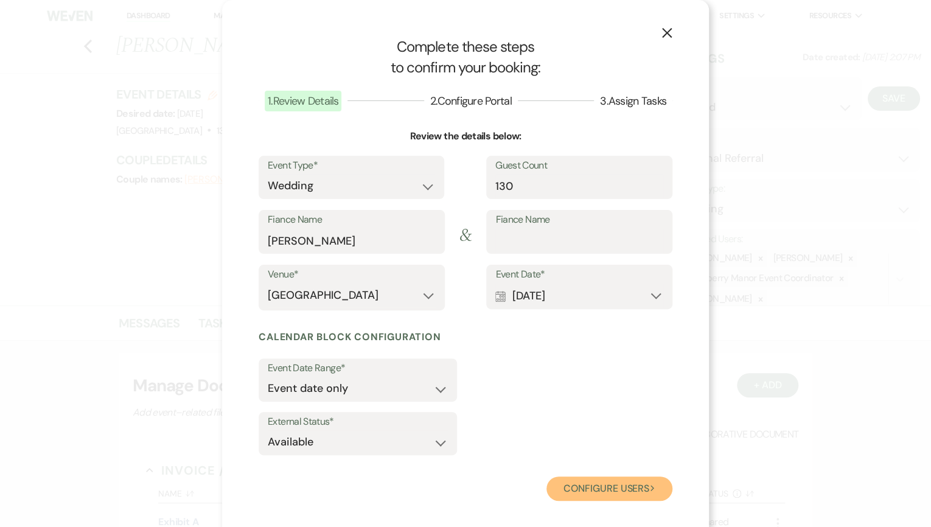
click at [589, 491] on button "Configure users Next" at bounding box center [610, 489] width 126 height 24
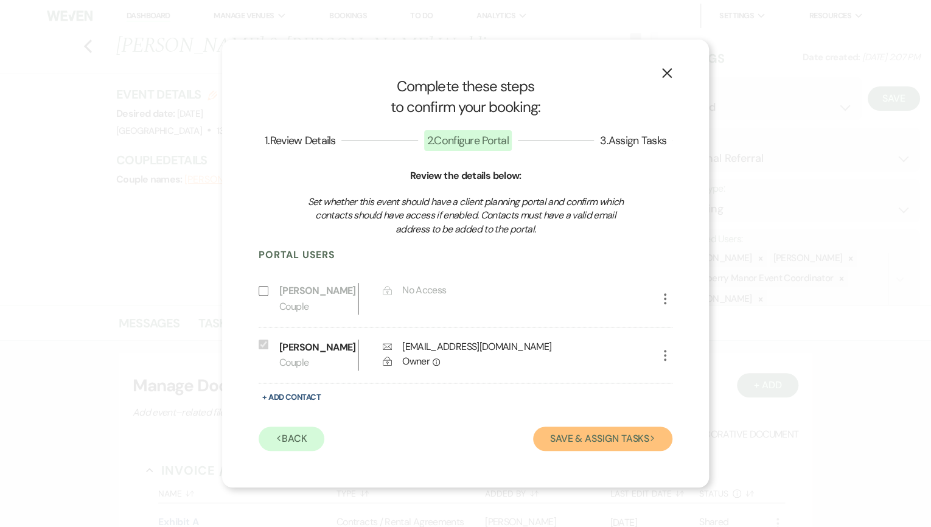
click at [553, 442] on button "Save & Assign Tasks Next" at bounding box center [602, 439] width 139 height 24
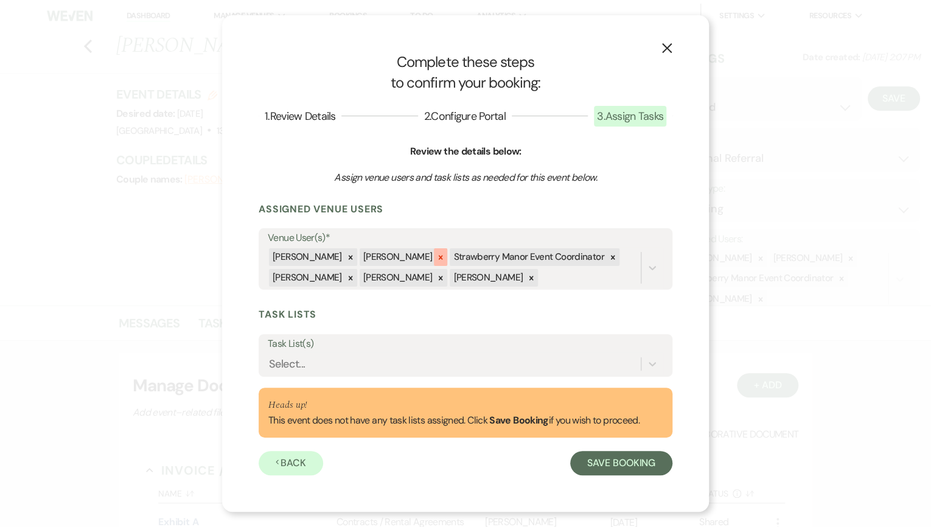
click at [436, 257] on icon at bounding box center [440, 257] width 9 height 9
click at [518, 253] on icon at bounding box center [522, 257] width 9 height 9
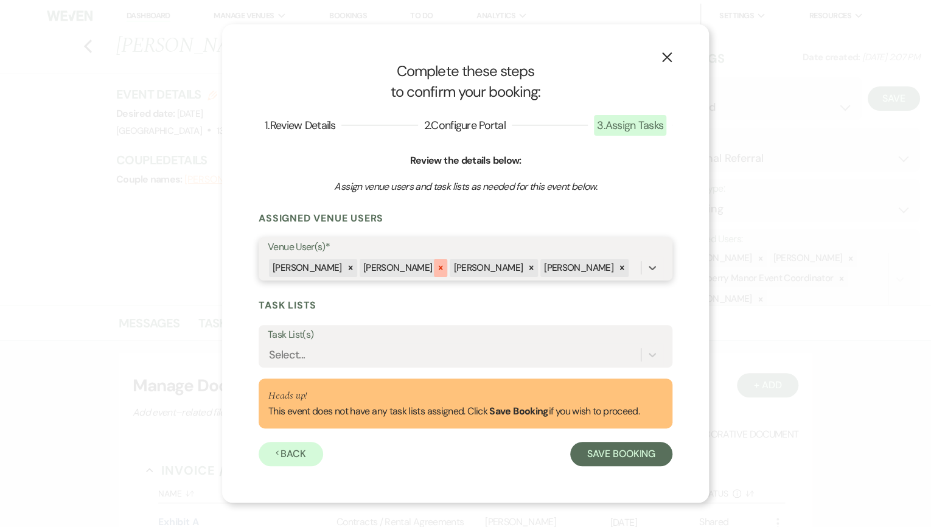
click at [436, 267] on icon at bounding box center [440, 268] width 9 height 9
click at [434, 265] on div at bounding box center [440, 268] width 13 height 18
click at [439, 269] on icon at bounding box center [441, 268] width 4 height 4
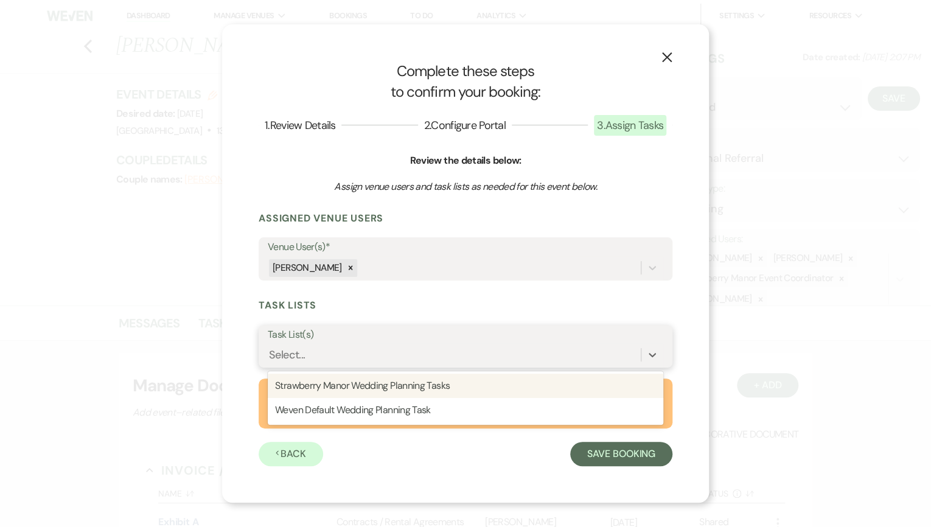
click at [415, 354] on div "Select..." at bounding box center [454, 354] width 373 height 21
click at [427, 315] on form "Assigned Venue Users Venue User(s)* [PERSON_NAME] Task Lists Task List(s) optio…" at bounding box center [466, 339] width 414 height 254
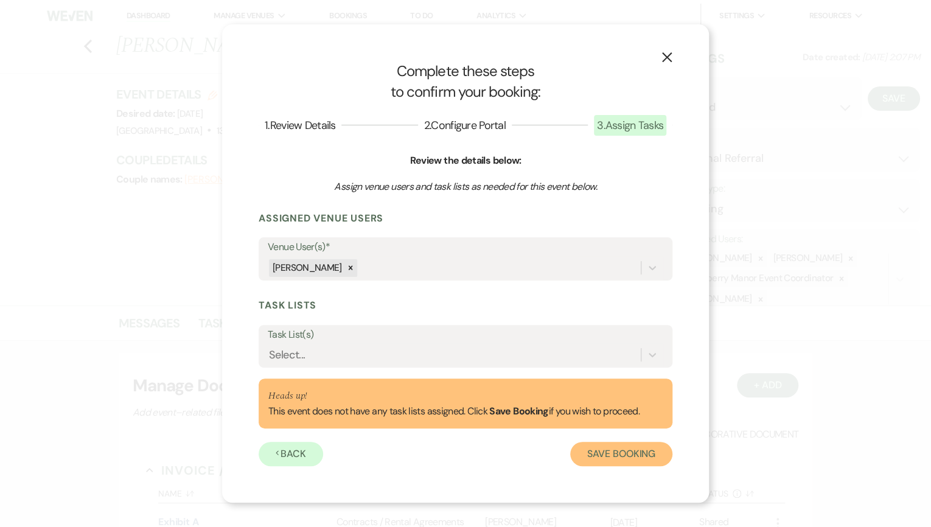
click at [609, 448] on button "Save Booking" at bounding box center [621, 454] width 102 height 24
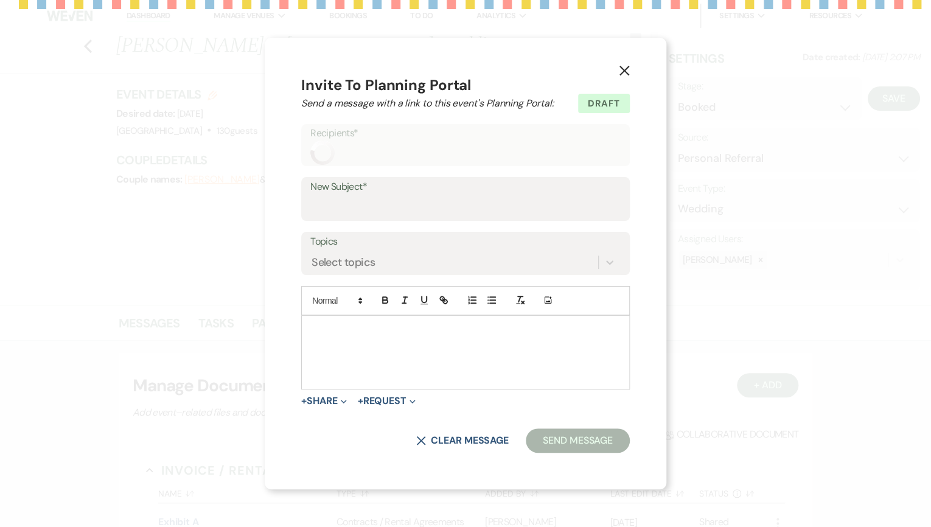
select select "14"
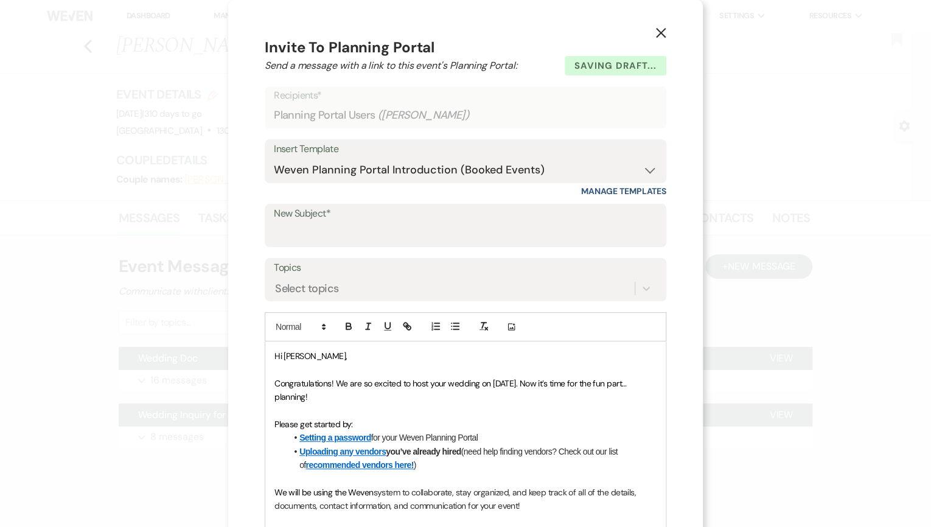
click at [664, 33] on button "X" at bounding box center [661, 32] width 18 height 21
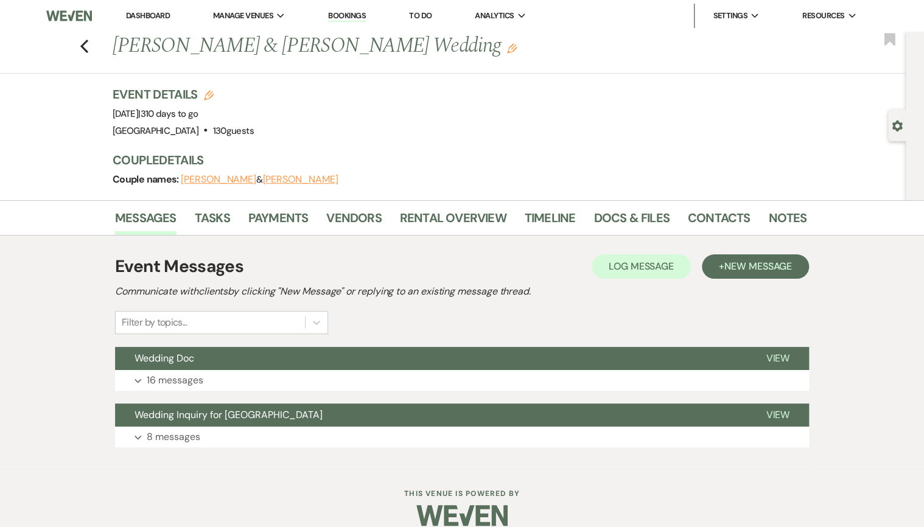
drag, startPoint x: 153, startPoint y: 12, endPoint x: 178, endPoint y: 16, distance: 25.3
click at [153, 12] on link "Dashboard" at bounding box center [148, 15] width 44 height 10
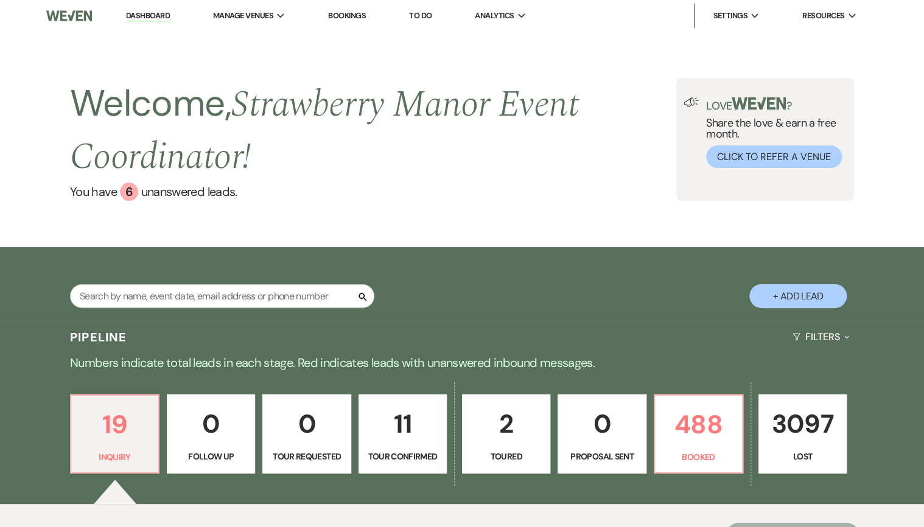
click at [606, 403] on link "0 Proposal Sent" at bounding box center [601, 433] width 88 height 79
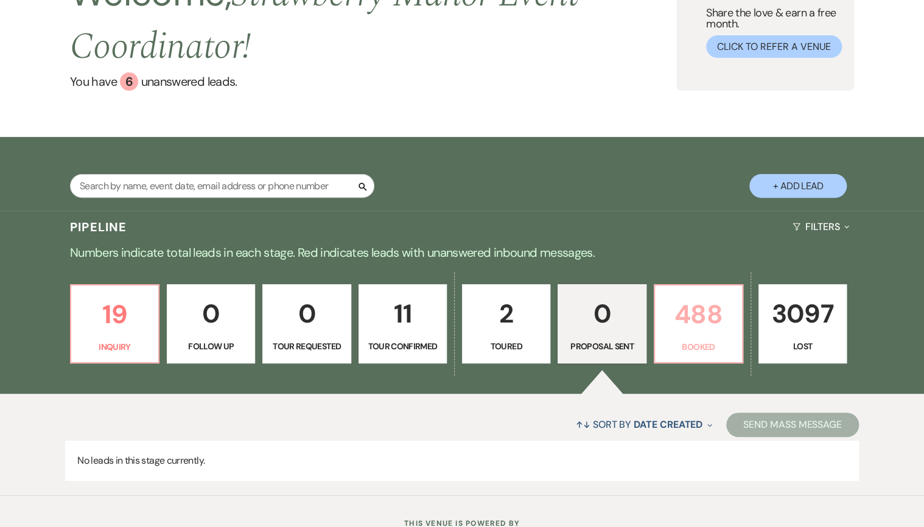
scroll to position [109, 0]
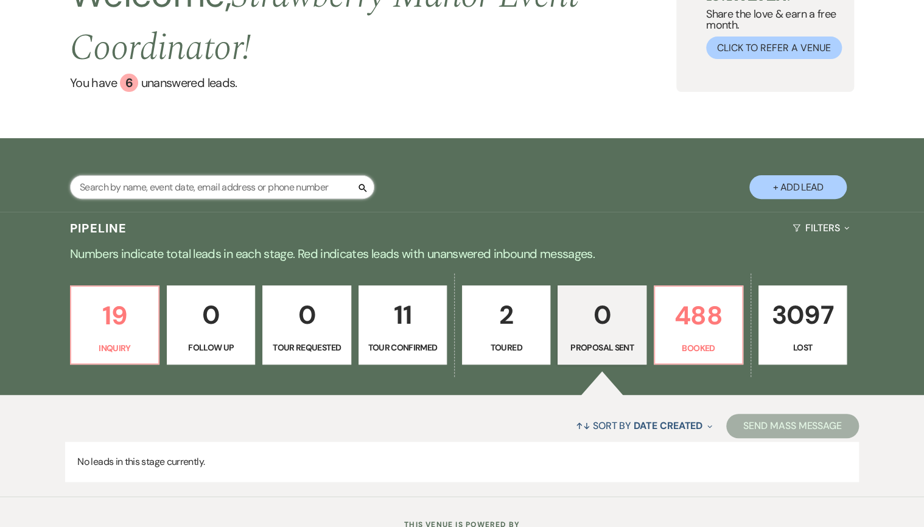
click at [251, 187] on input "text" at bounding box center [222, 187] width 304 height 24
type input "fox"
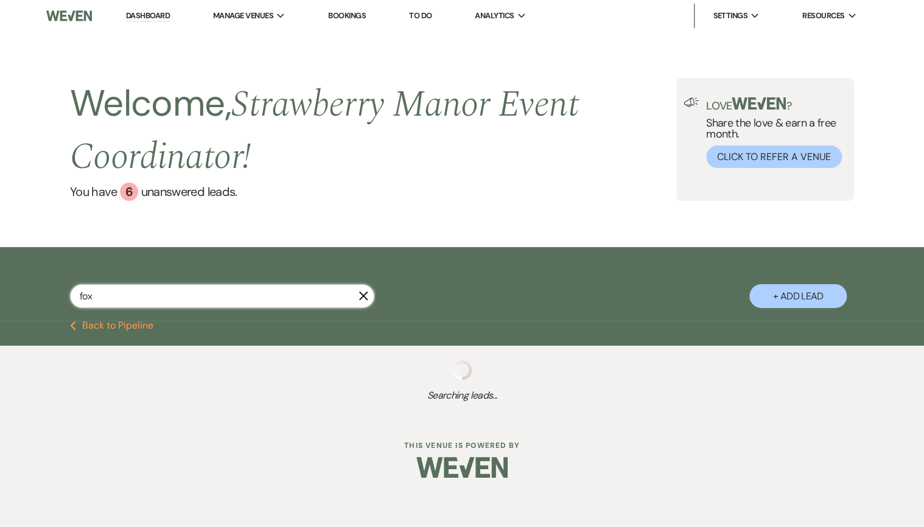
select select "8"
select select "5"
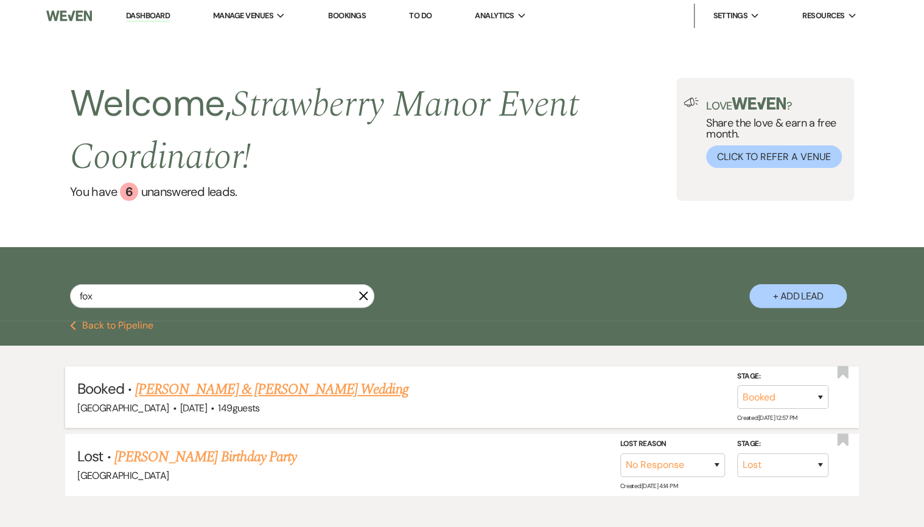
click at [234, 386] on link "[PERSON_NAME] & [PERSON_NAME] Wedding" at bounding box center [271, 390] width 273 height 22
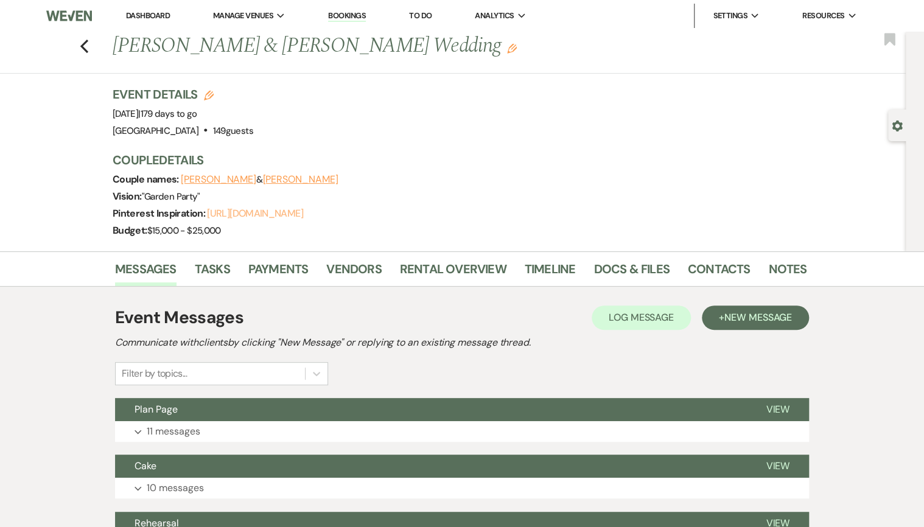
click at [296, 214] on link "[URL][DOMAIN_NAME]" at bounding box center [255, 213] width 96 height 13
click at [89, 44] on icon "Previous" at bounding box center [84, 46] width 9 height 15
select select "8"
select select "5"
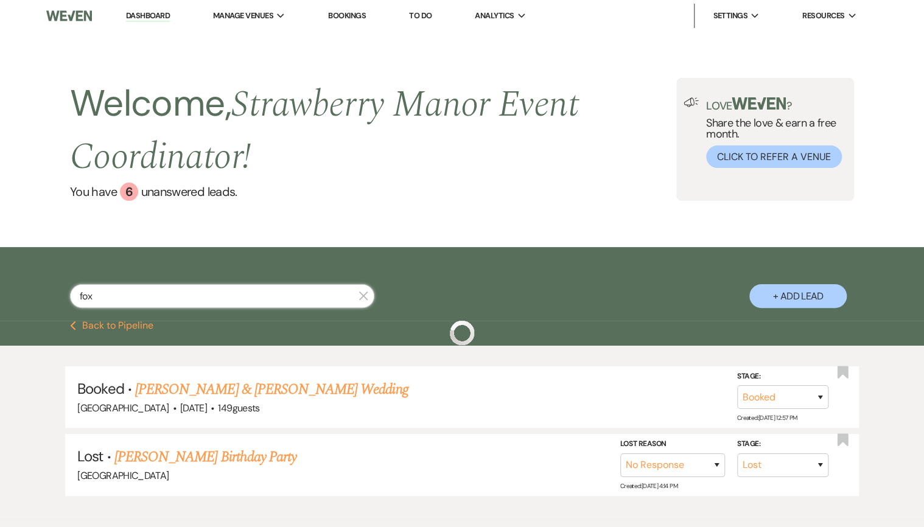
click at [111, 295] on input "fox" at bounding box center [222, 296] width 304 height 24
type input "plai"
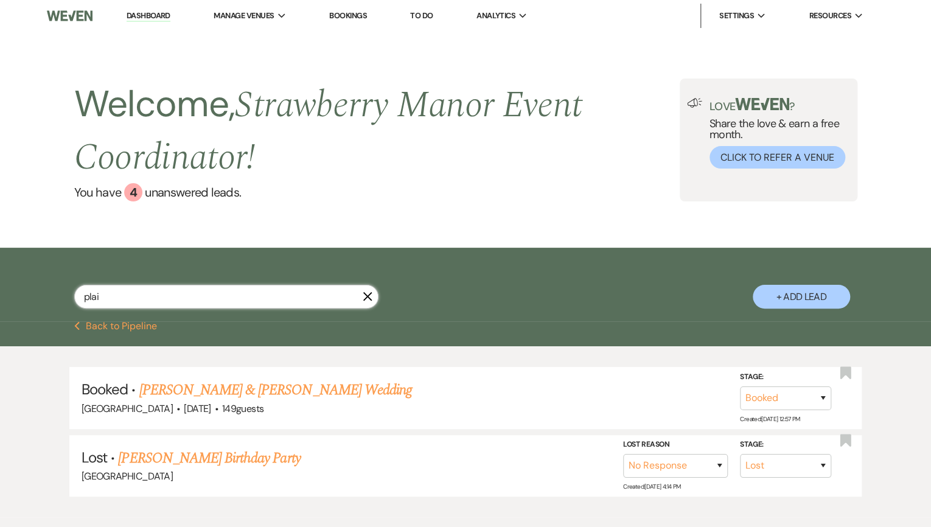
select select "8"
select select "5"
select select "8"
select select "5"
select select "8"
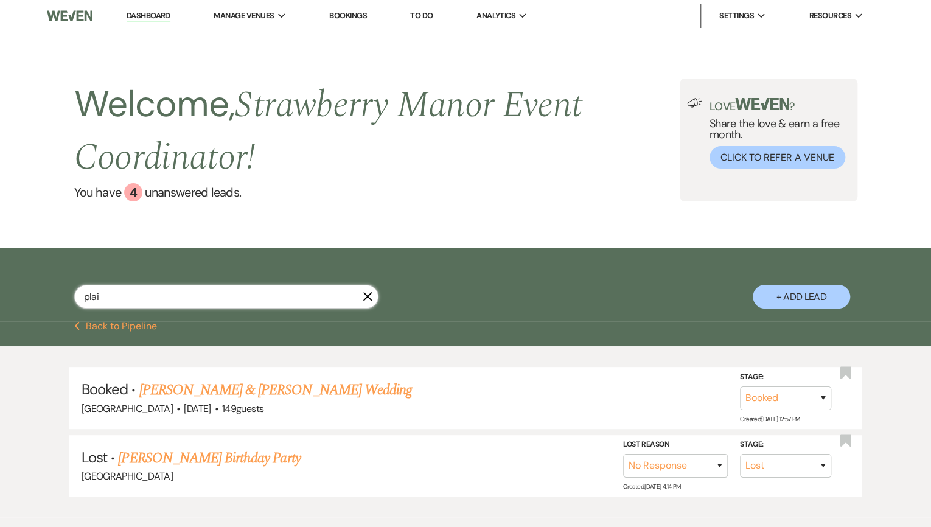
select select "5"
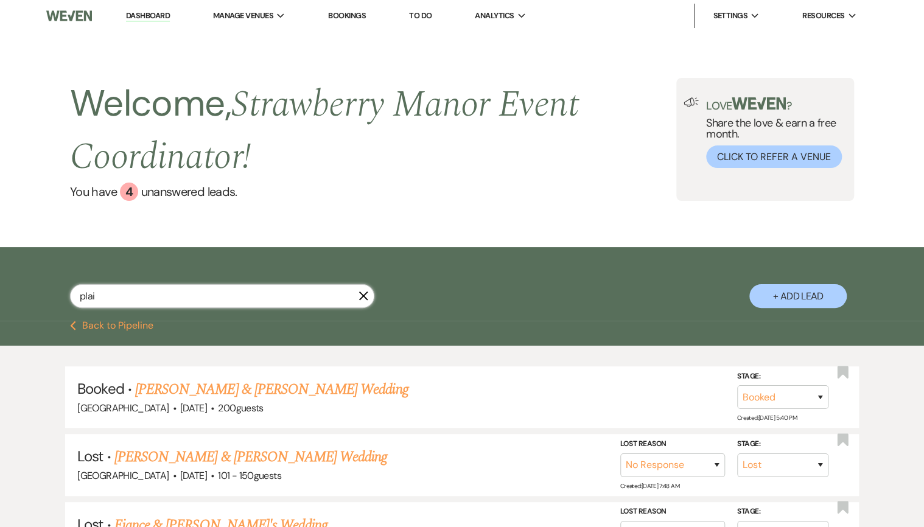
type input "plais"
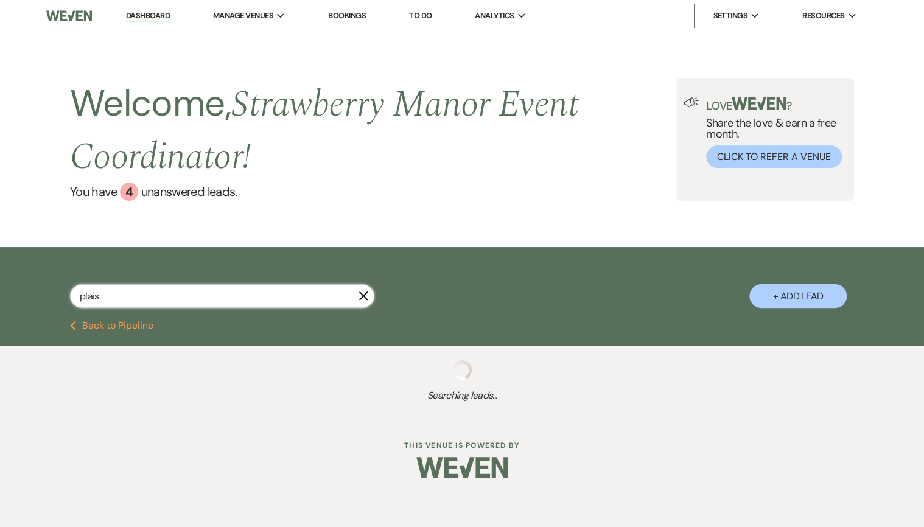
select select "8"
select select "5"
select select "8"
select select "5"
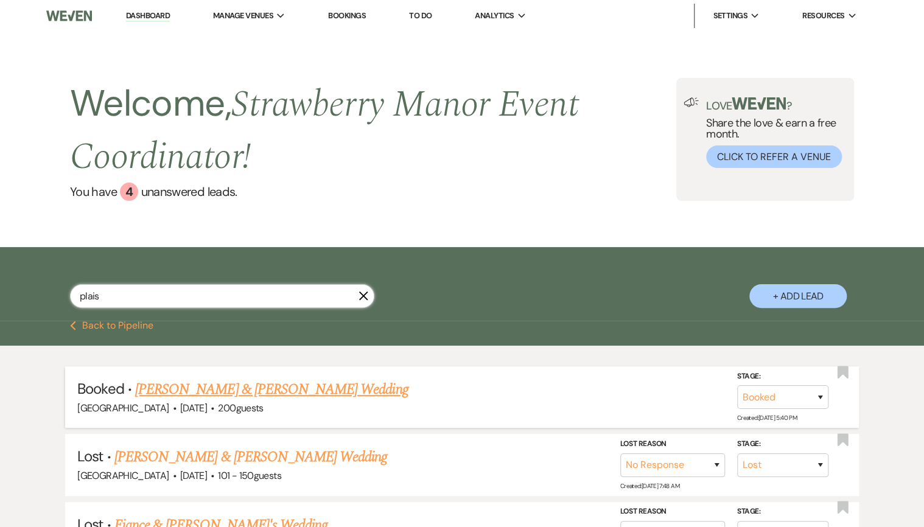
type input "plais"
click at [174, 393] on link "[PERSON_NAME] & [PERSON_NAME] Wedding" at bounding box center [271, 390] width 273 height 22
